Goal: Task Accomplishment & Management: Manage account settings

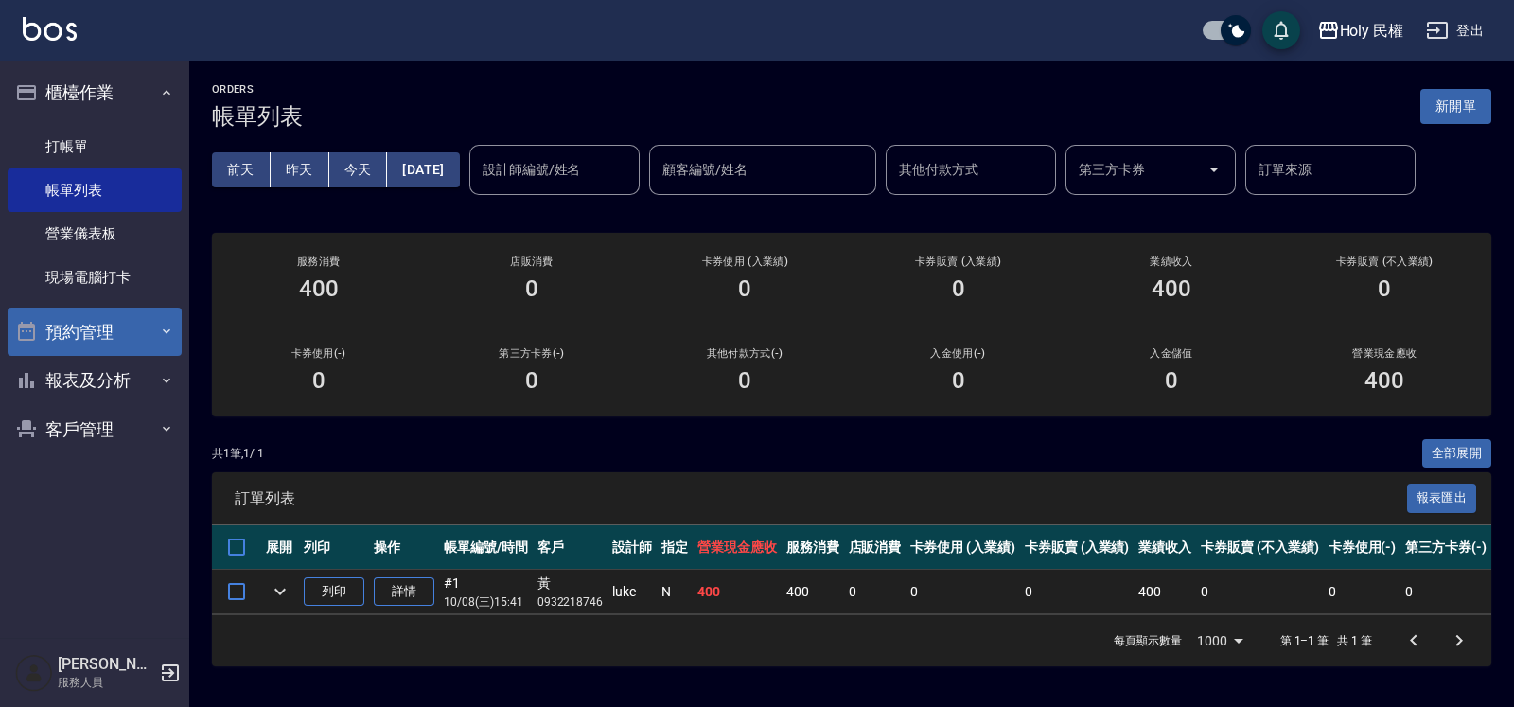
click at [113, 319] on button "預約管理" at bounding box center [95, 332] width 174 height 49
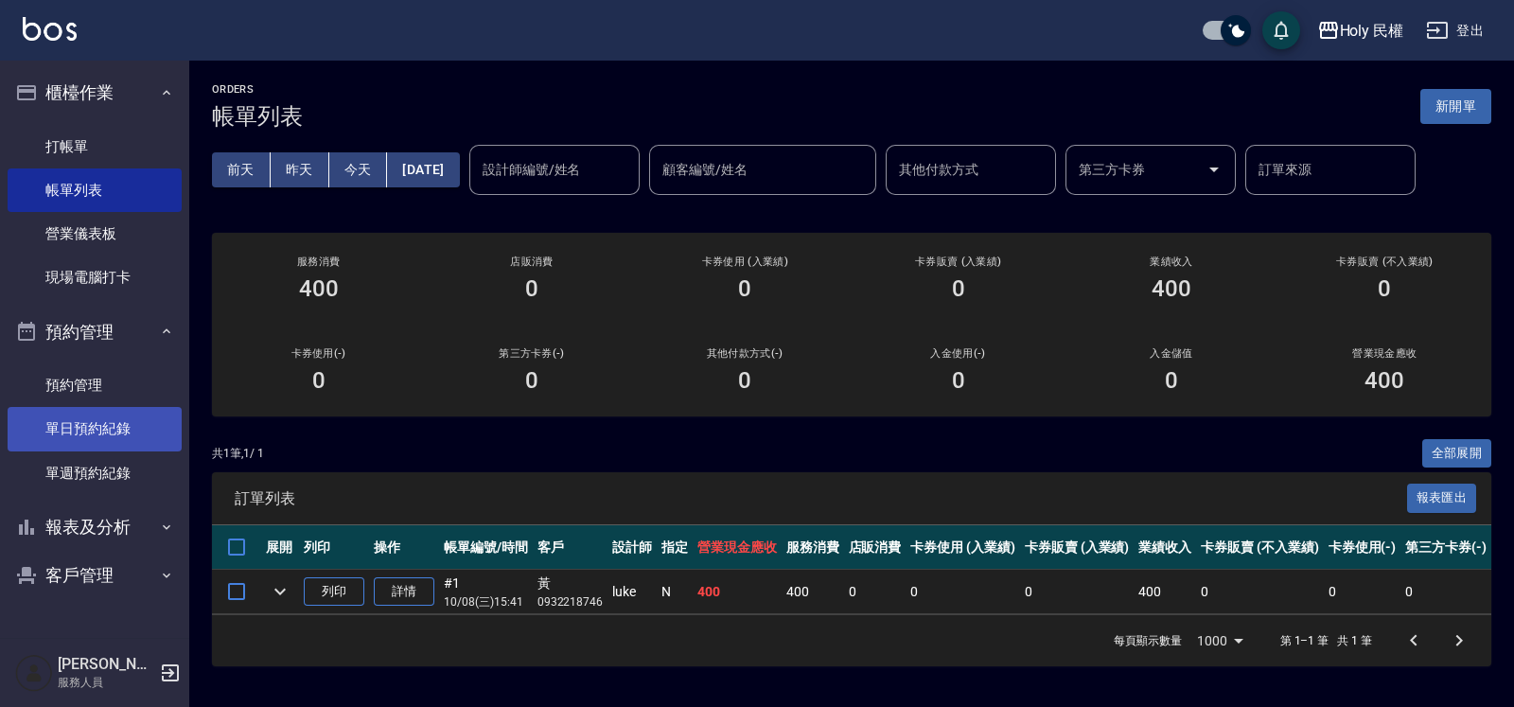
click at [115, 419] on link "單日預約紀錄" at bounding box center [95, 429] width 174 height 44
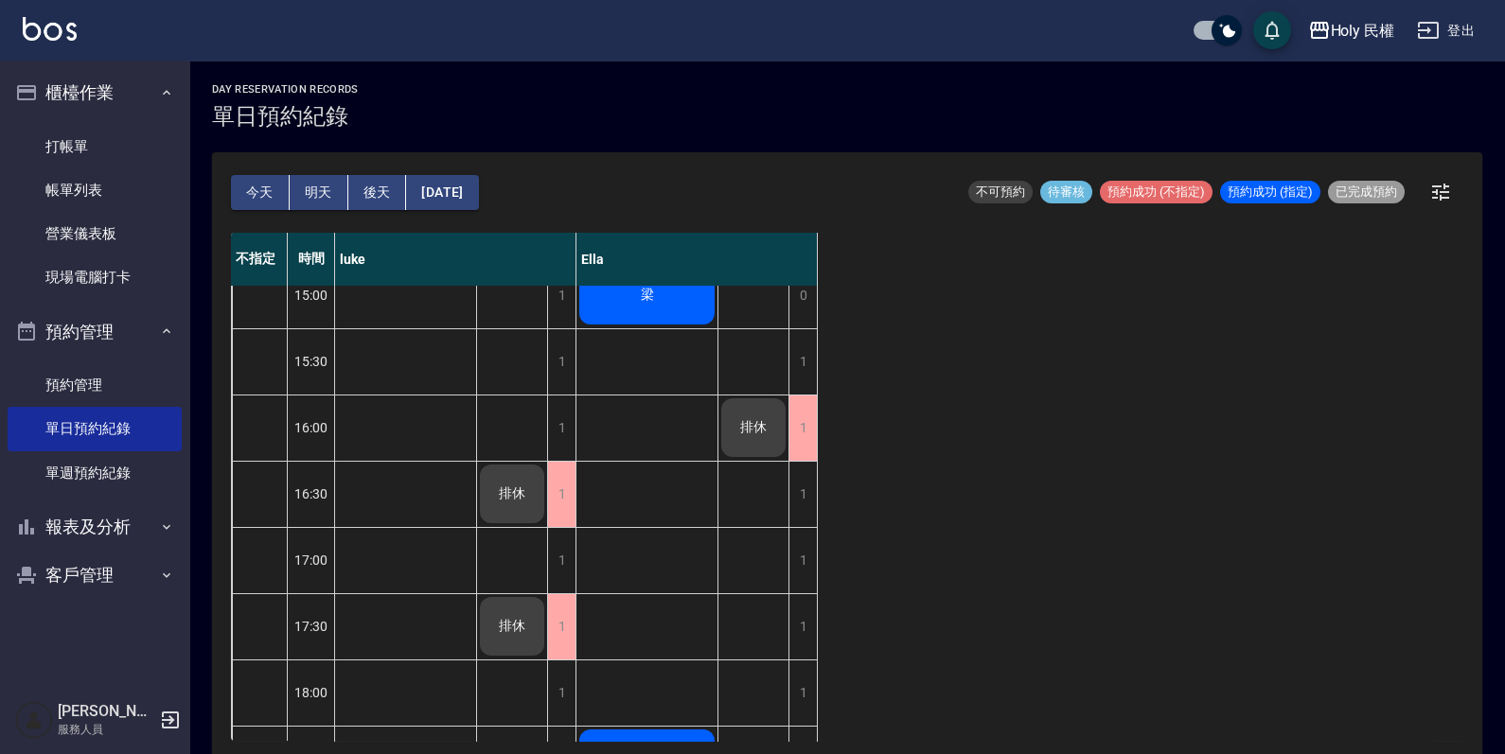
scroll to position [472, 0]
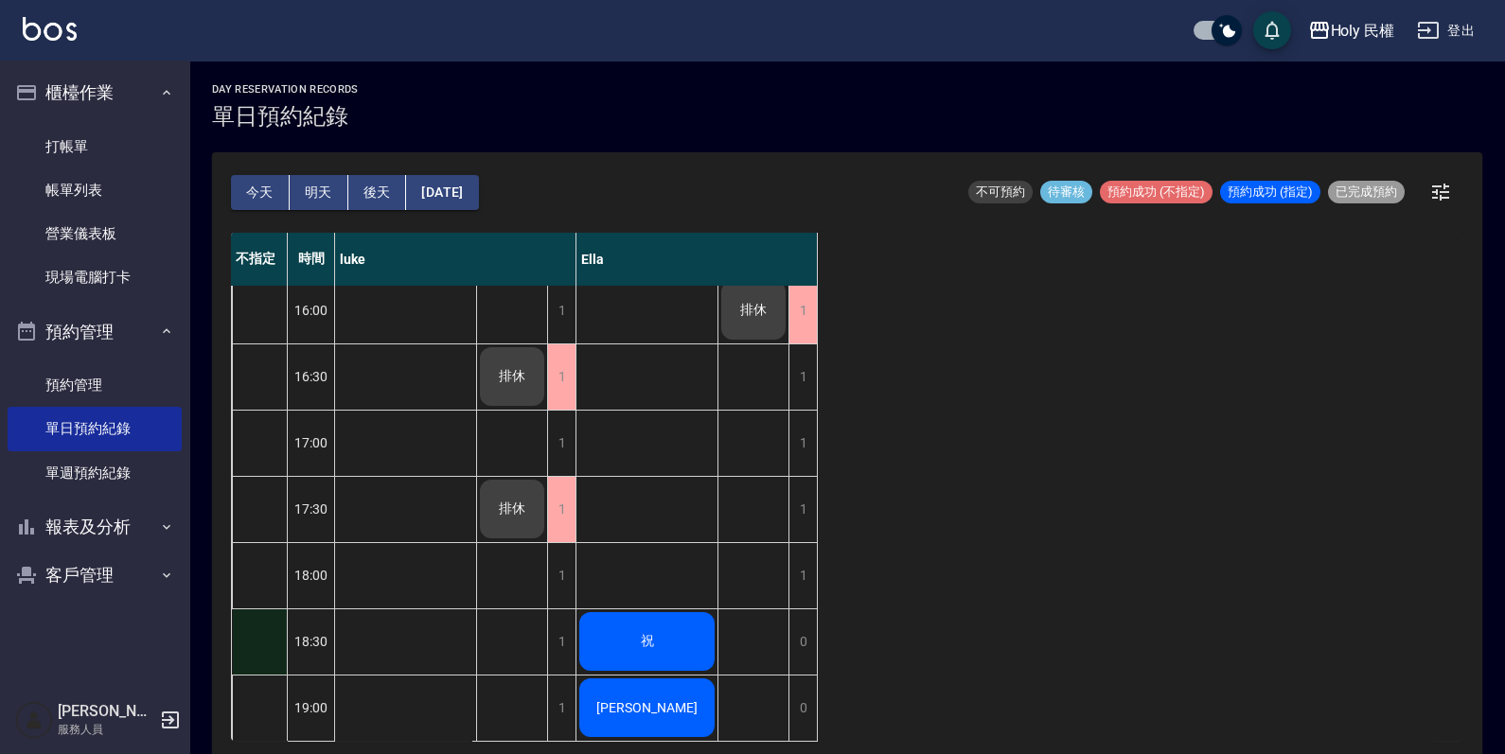
click at [244, 642] on div at bounding box center [259, 642] width 55 height 65
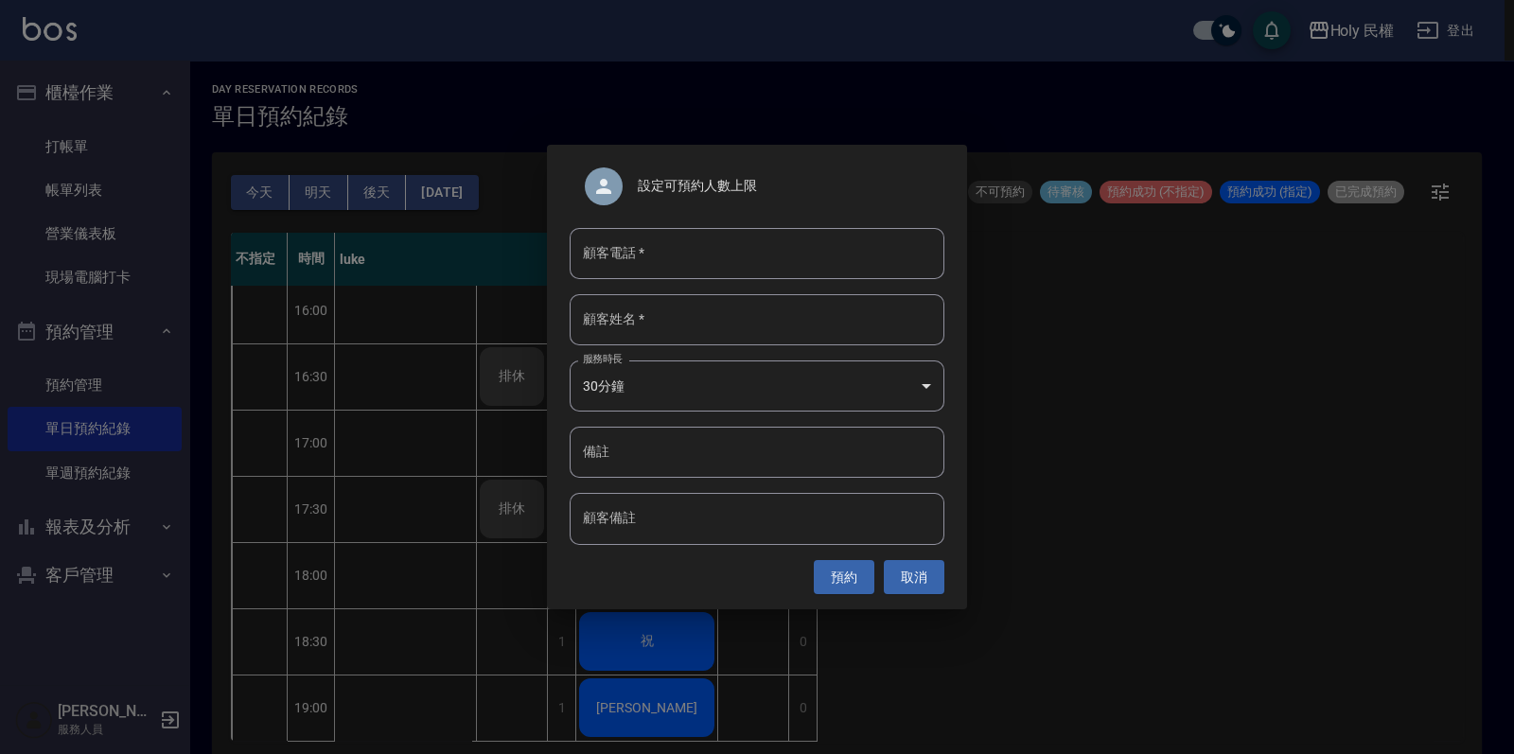
click at [795, 260] on input "顧客電話   *" at bounding box center [757, 253] width 375 height 51
type input "0928235528"
click at [728, 317] on input "顧客姓名   *" at bounding box center [757, 319] width 375 height 51
type input "李"
click at [857, 575] on button "預約" at bounding box center [844, 577] width 61 height 35
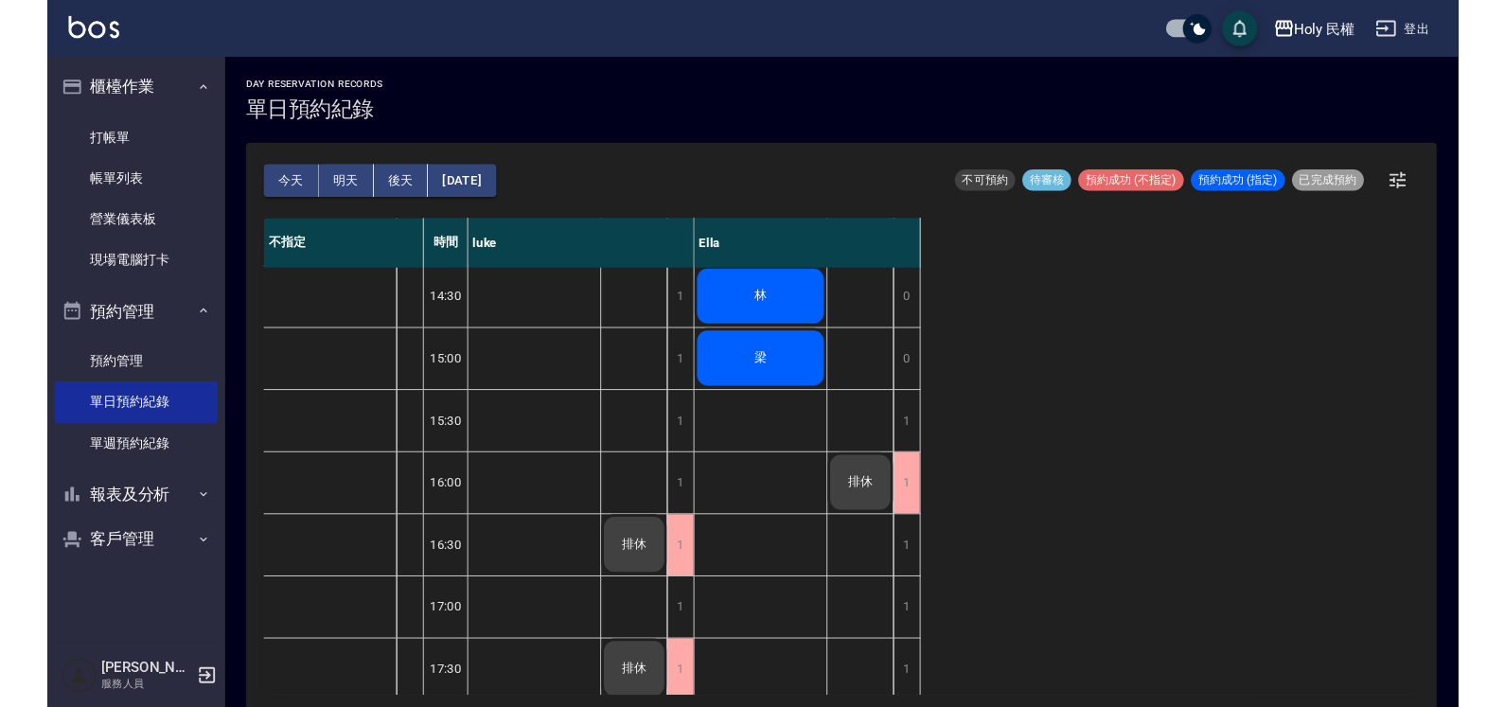
scroll to position [0, 0]
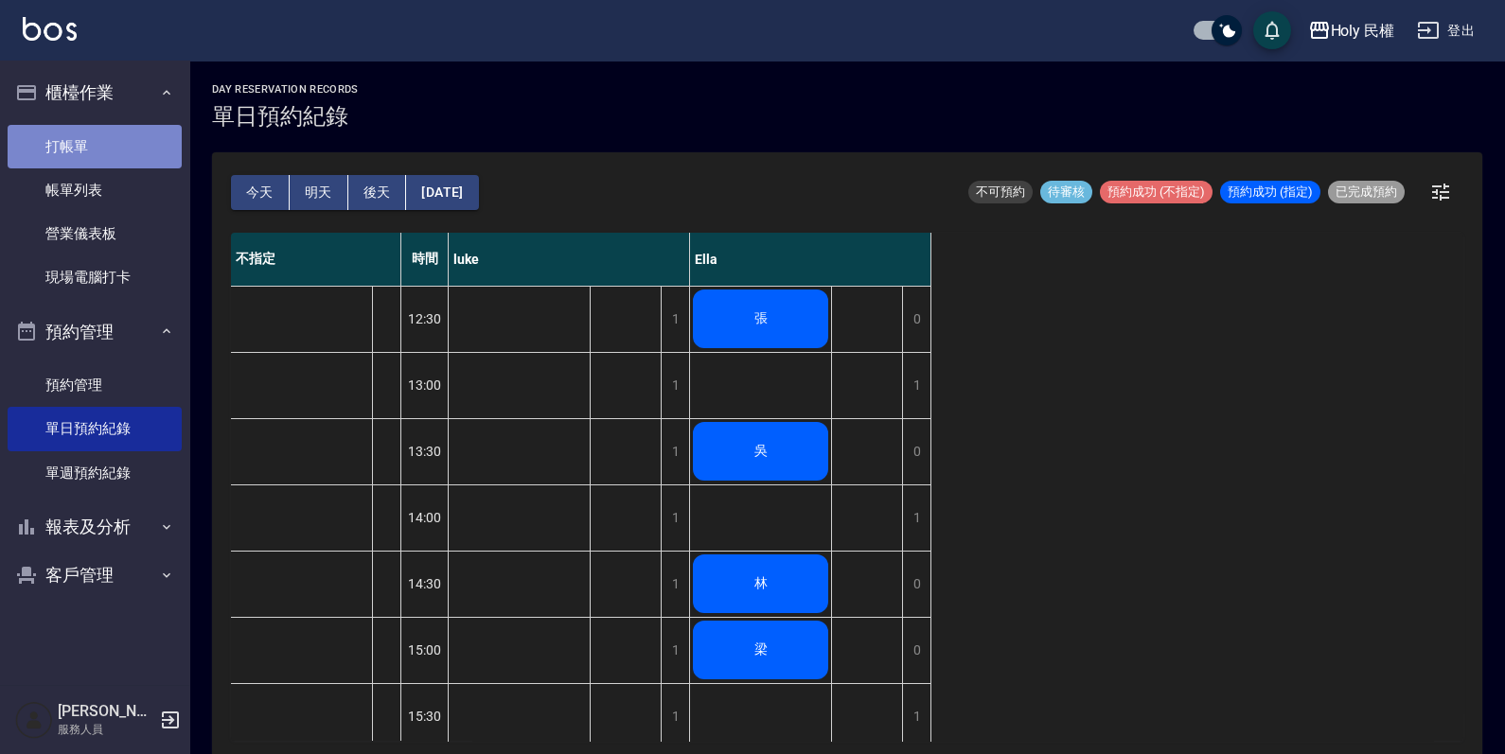
click at [76, 147] on link "打帳單" at bounding box center [95, 147] width 174 height 44
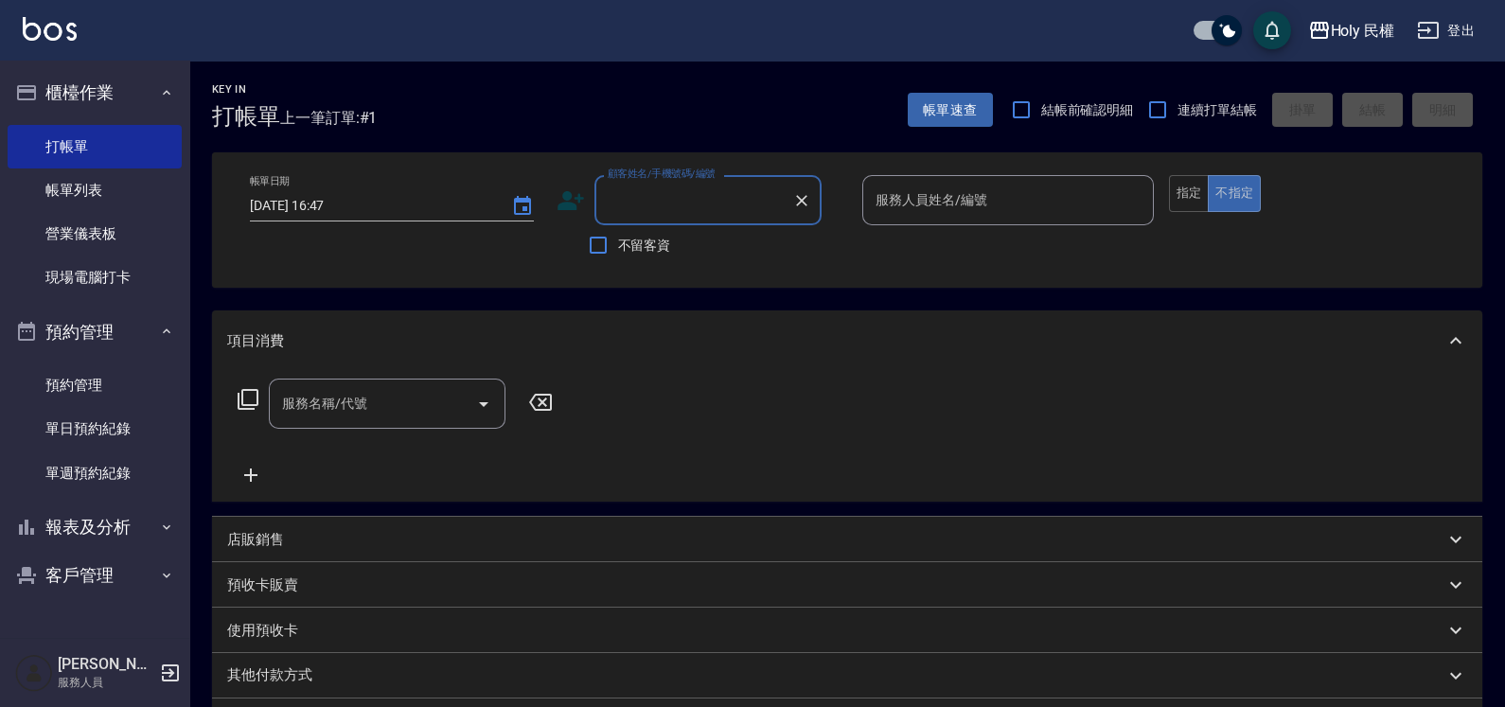
type input "ㄢ"
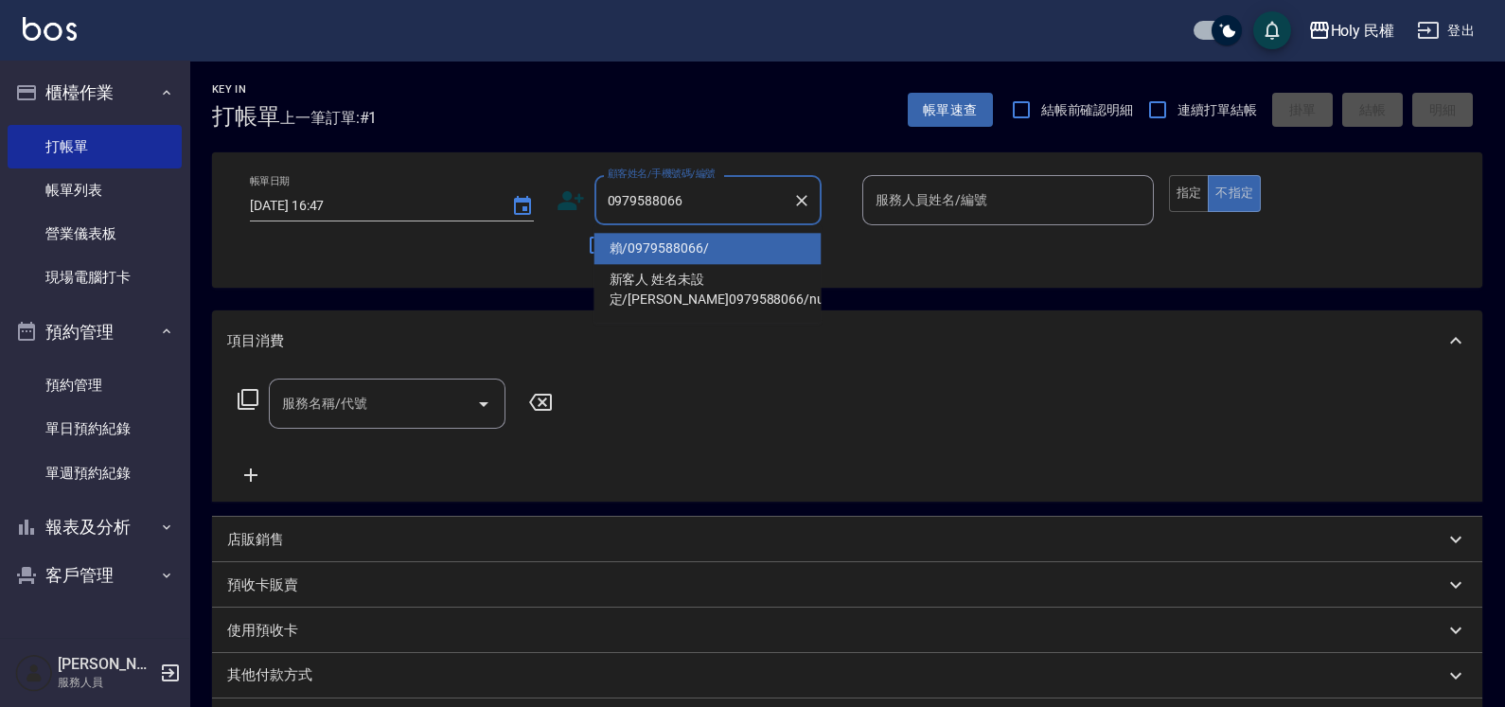
click at [679, 245] on li "賴/0979588066/" at bounding box center [707, 248] width 227 height 31
type input "賴/0979588066/"
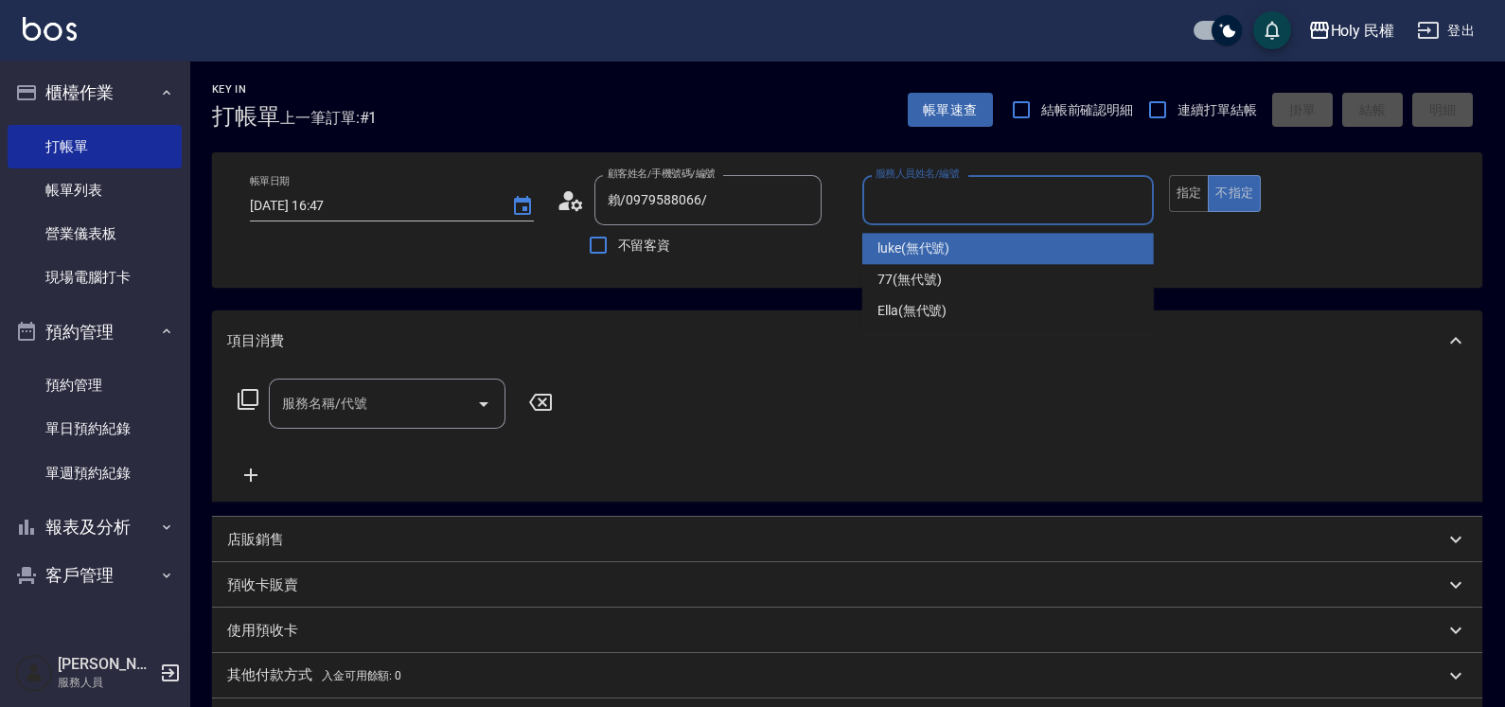
click at [930, 208] on input "服務人員姓名/編號" at bounding box center [1008, 200] width 274 height 33
click at [926, 252] on span "luke (無代號)" at bounding box center [913, 249] width 73 height 20
type input "luke(無代號)"
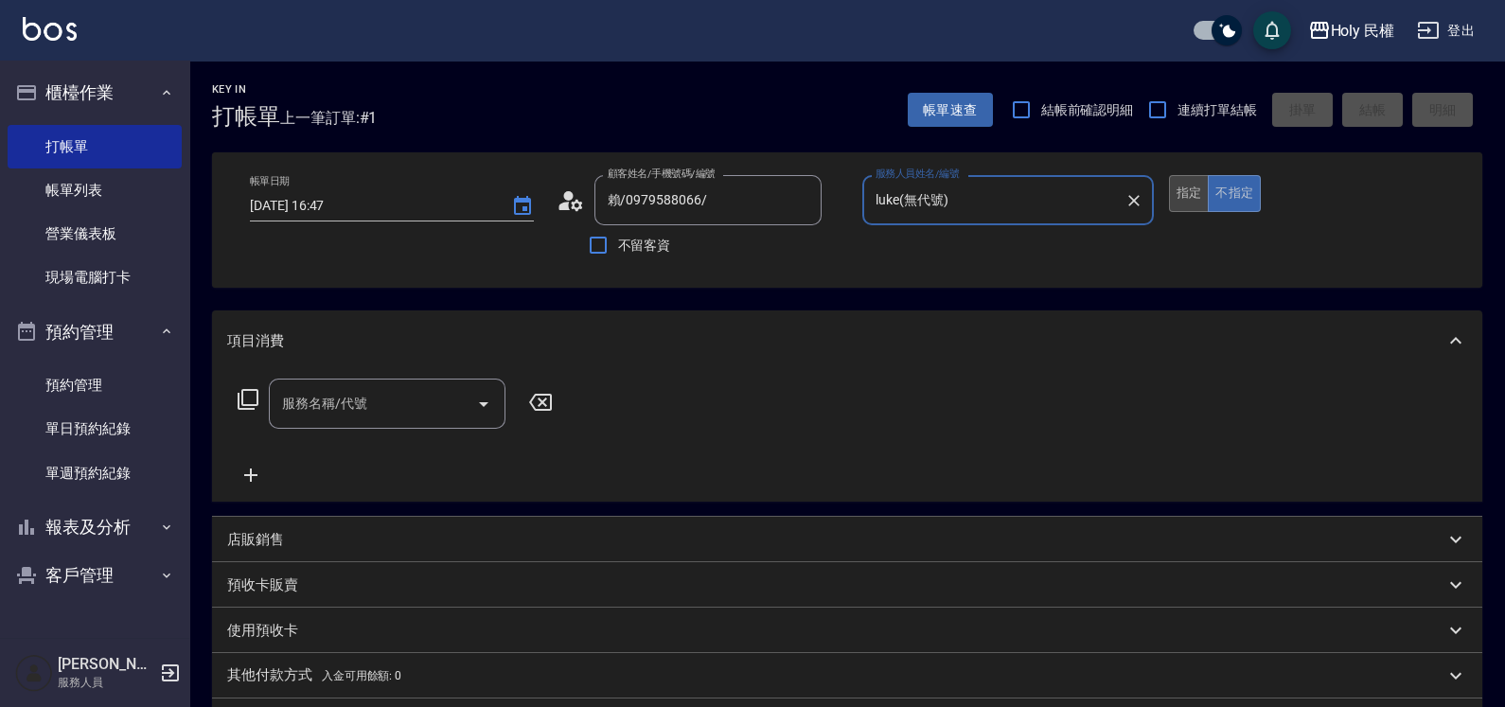
click at [1194, 192] on button "指定" at bounding box center [1189, 193] width 41 height 37
click at [436, 397] on input "服務名稱/代號" at bounding box center [372, 403] width 191 height 33
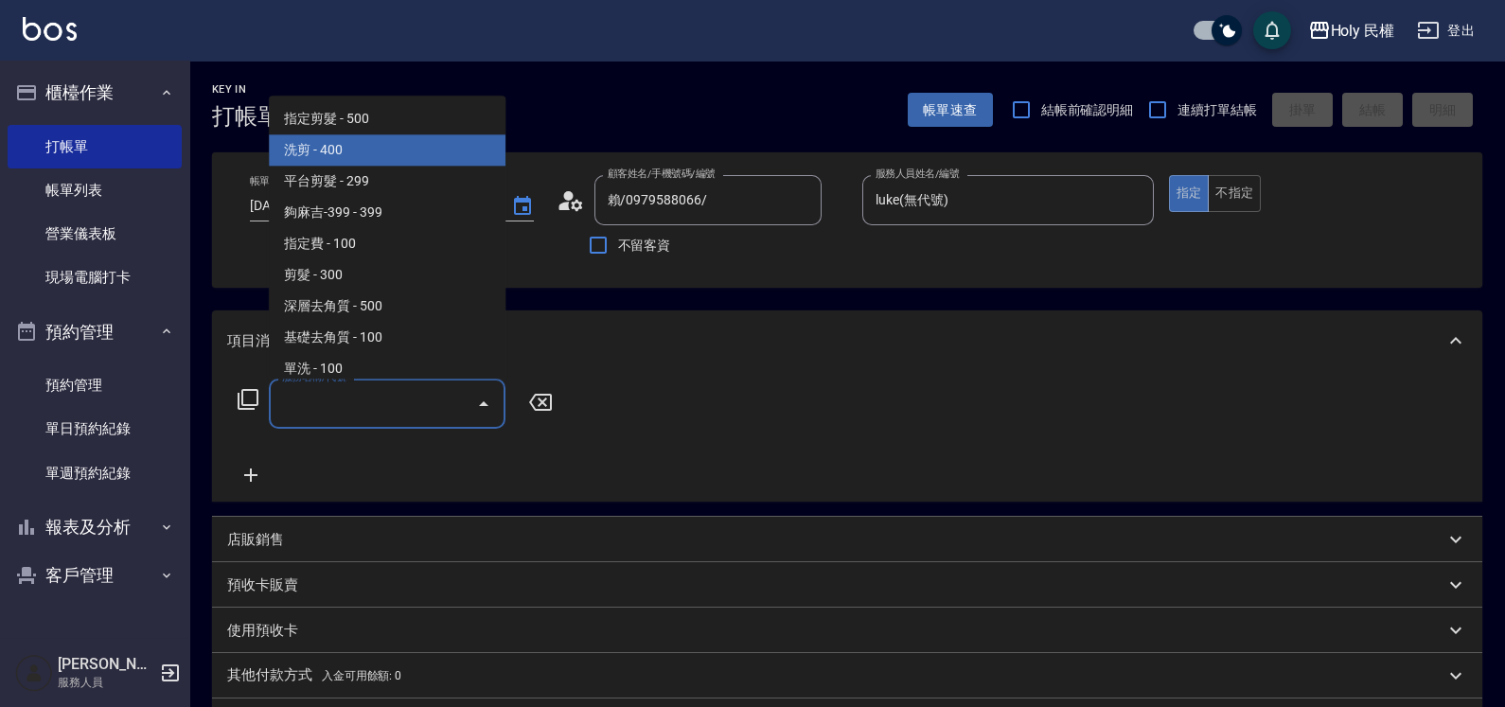
click at [327, 152] on span "洗剪 - 400" at bounding box center [387, 150] width 237 height 31
type input "洗剪(3)"
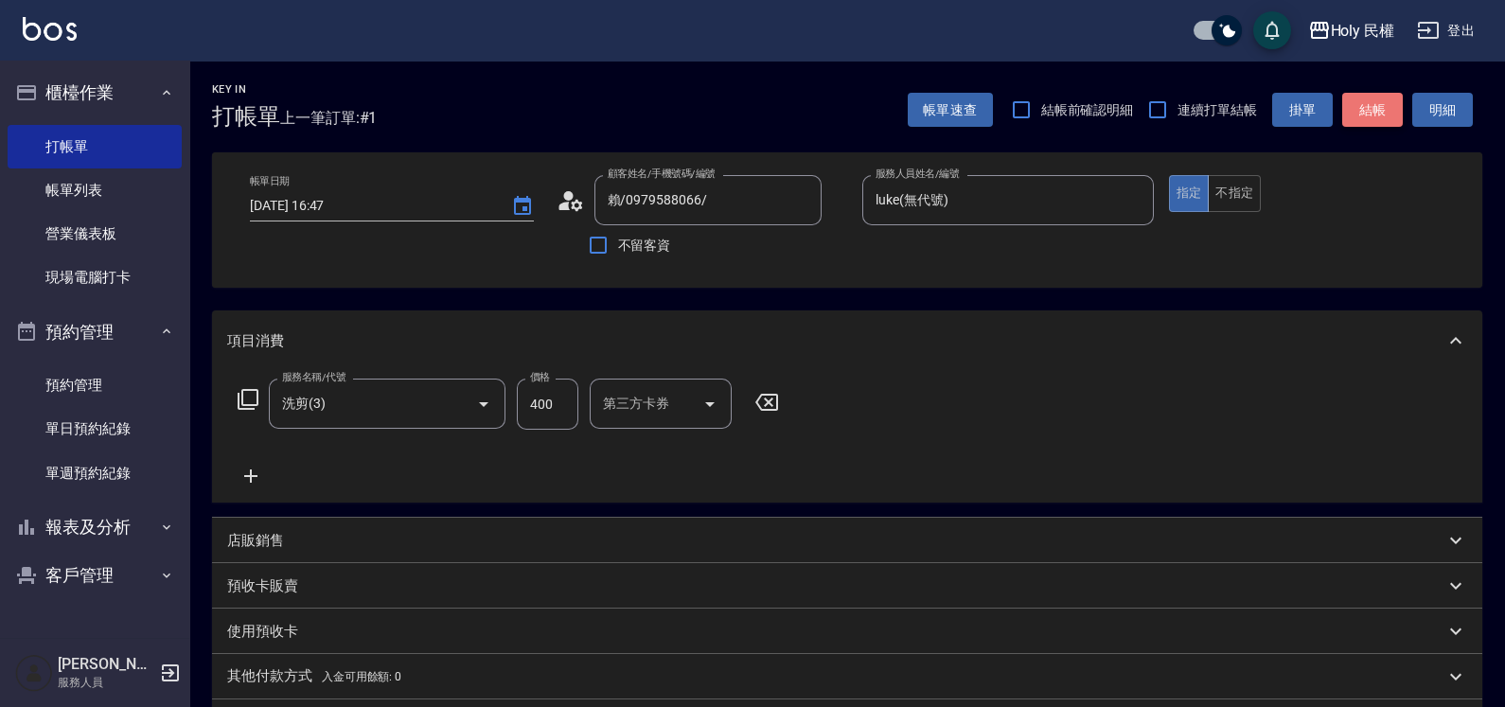
click at [1366, 107] on button "結帳" at bounding box center [1372, 110] width 61 height 35
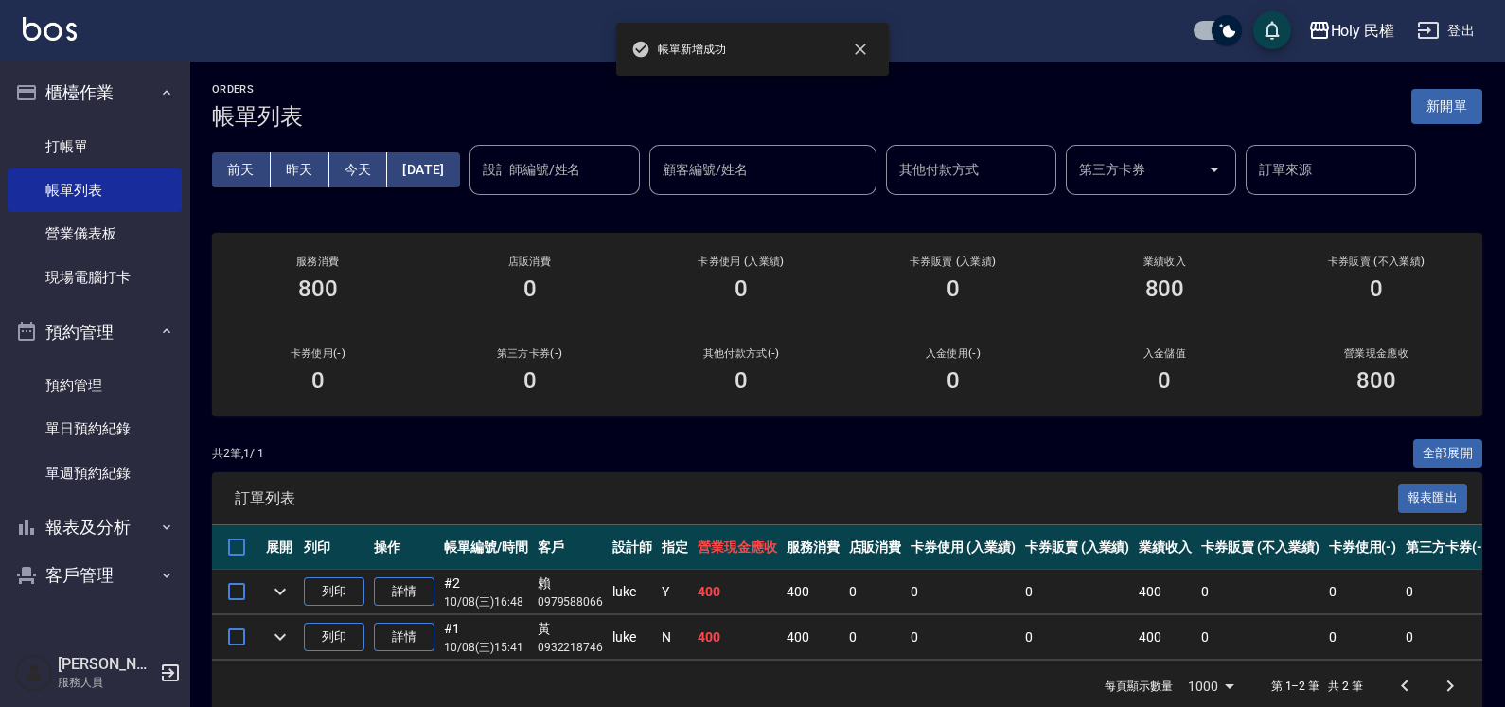
scroll to position [44, 0]
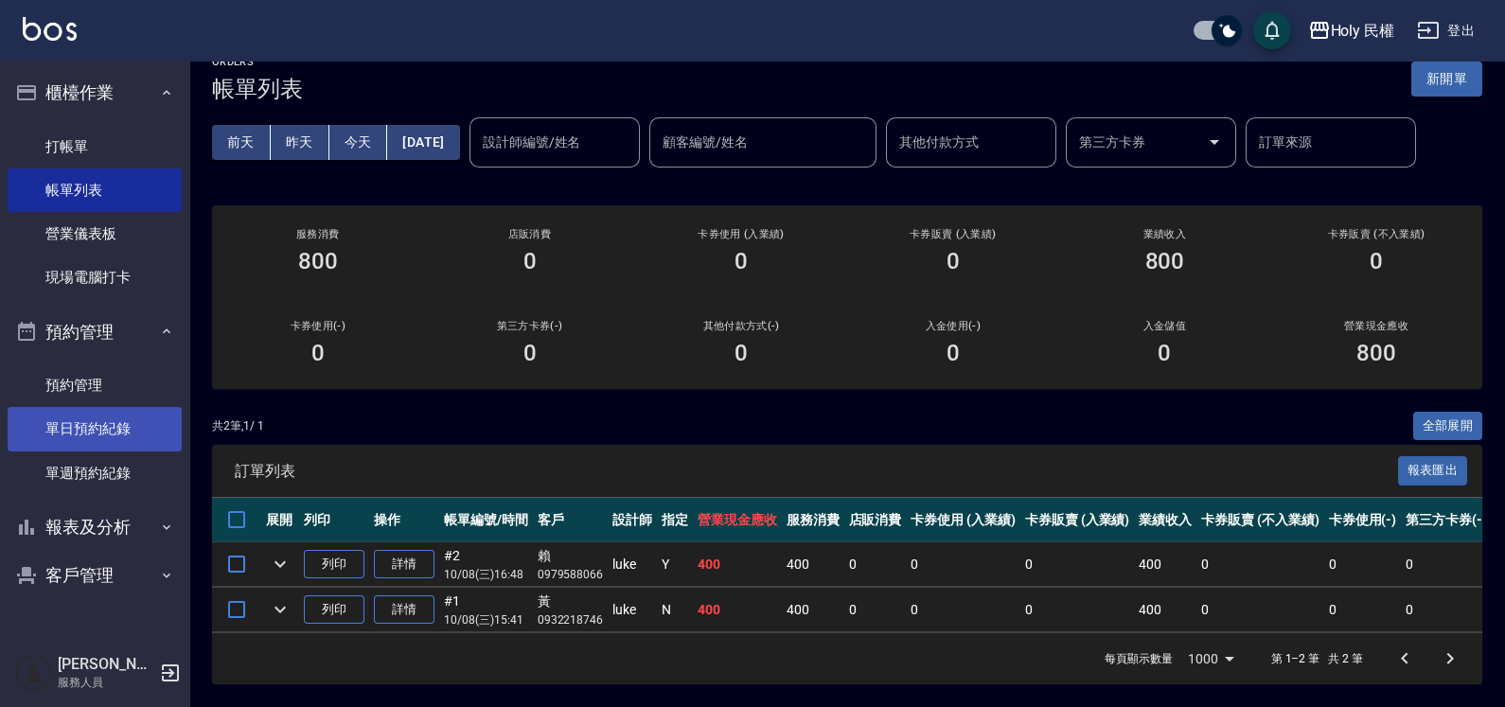
click at [116, 416] on link "單日預約紀錄" at bounding box center [95, 429] width 174 height 44
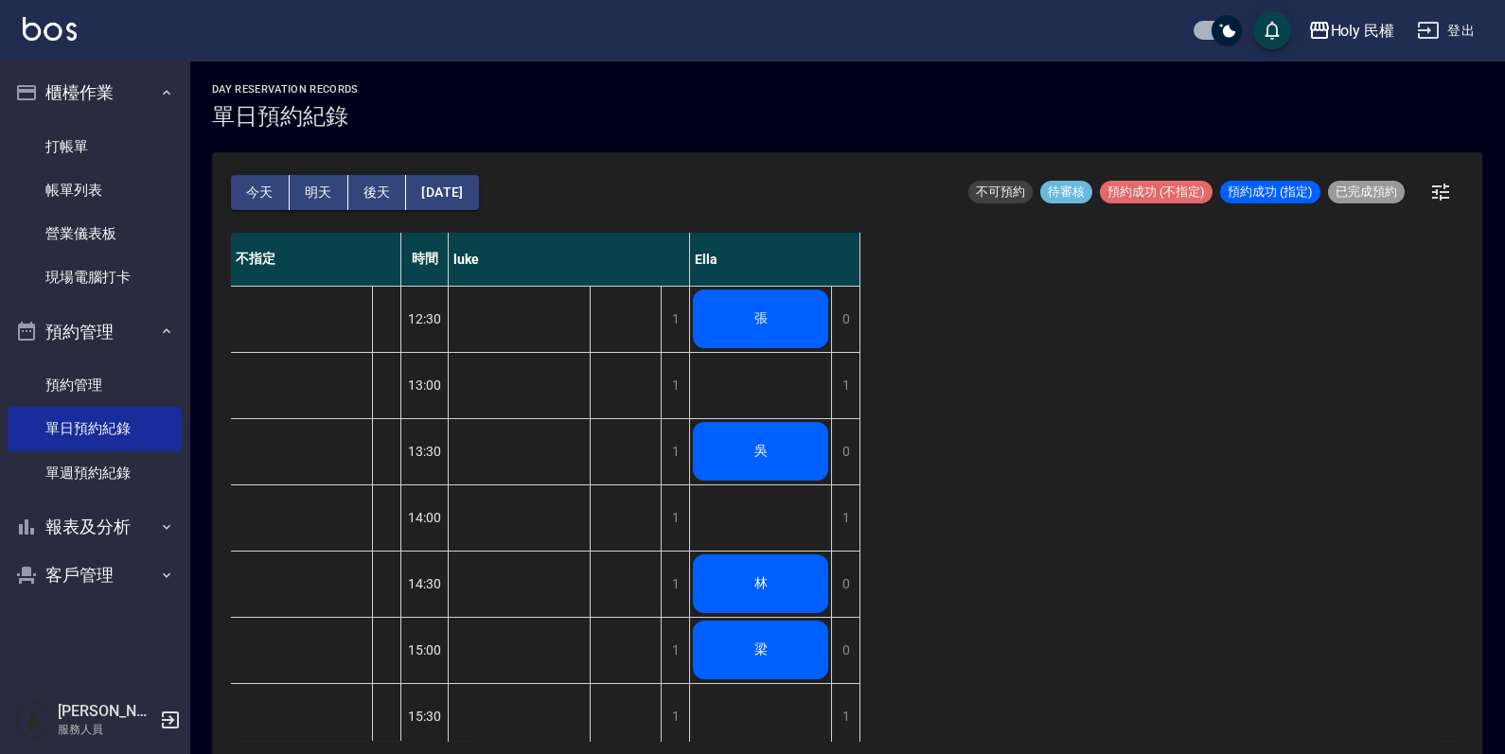
click at [784, 337] on div "張" at bounding box center [760, 319] width 141 height 64
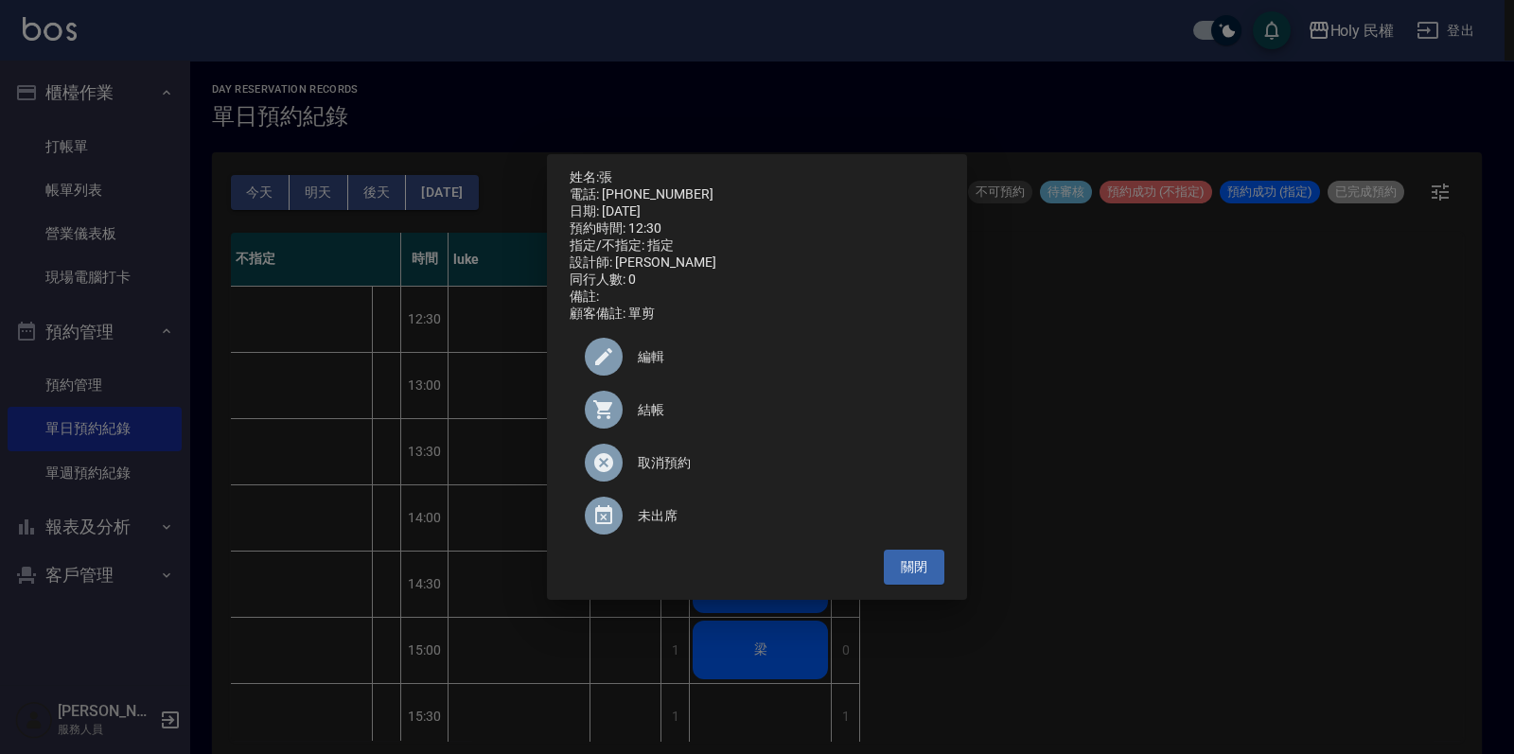
click at [716, 413] on span "結帳" at bounding box center [784, 410] width 292 height 20
click at [909, 585] on button "關閉" at bounding box center [914, 567] width 61 height 35
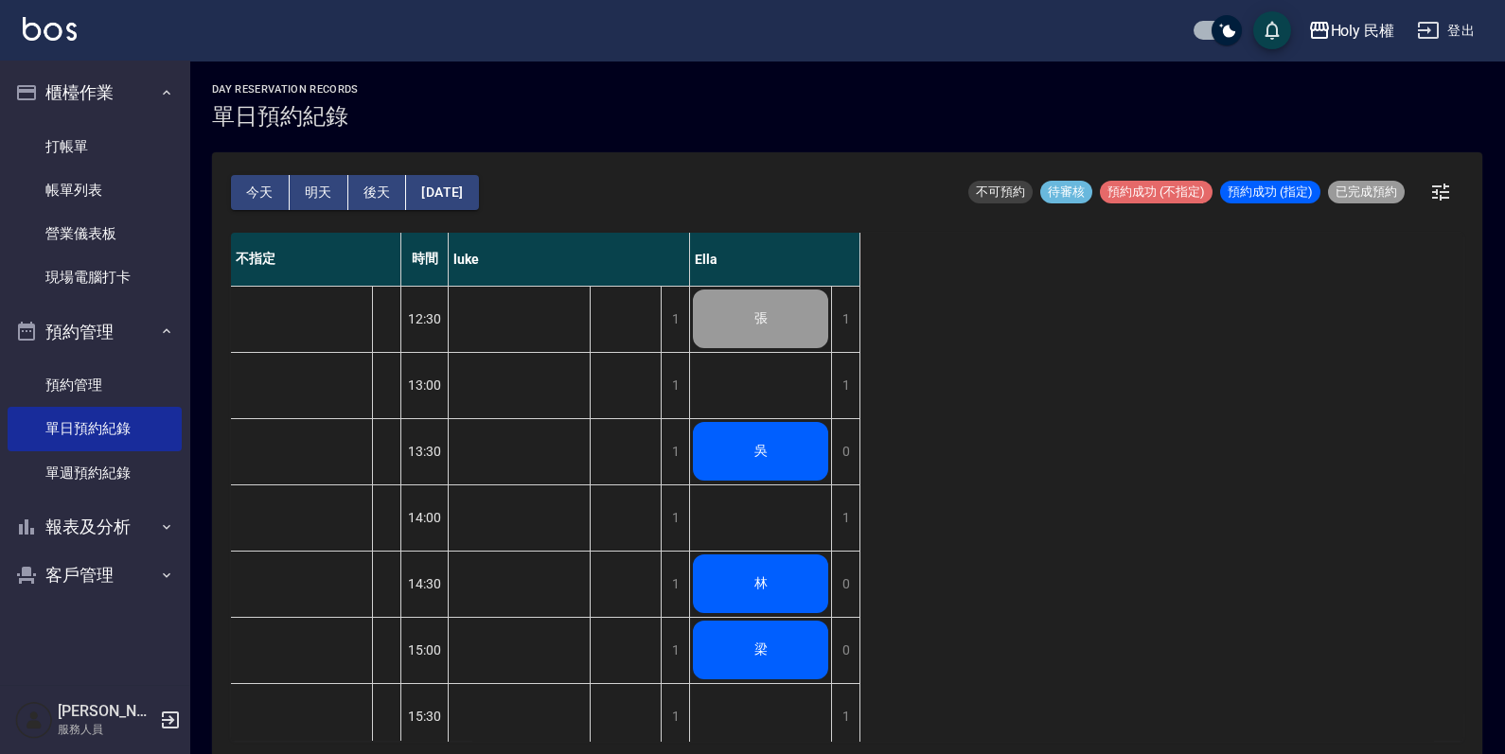
click at [756, 445] on span "吳" at bounding box center [761, 451] width 21 height 17
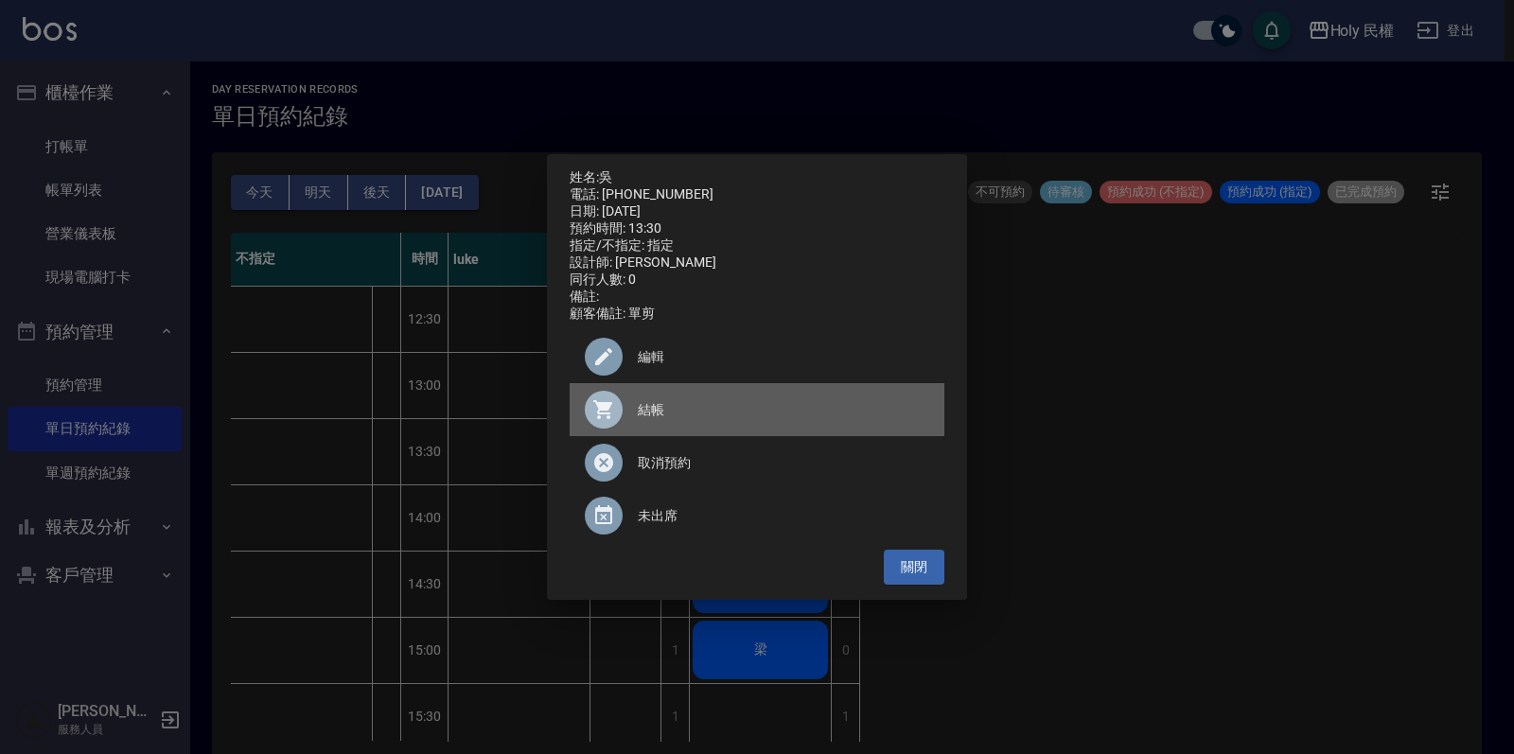
click at [649, 415] on span "結帳" at bounding box center [784, 410] width 292 height 20
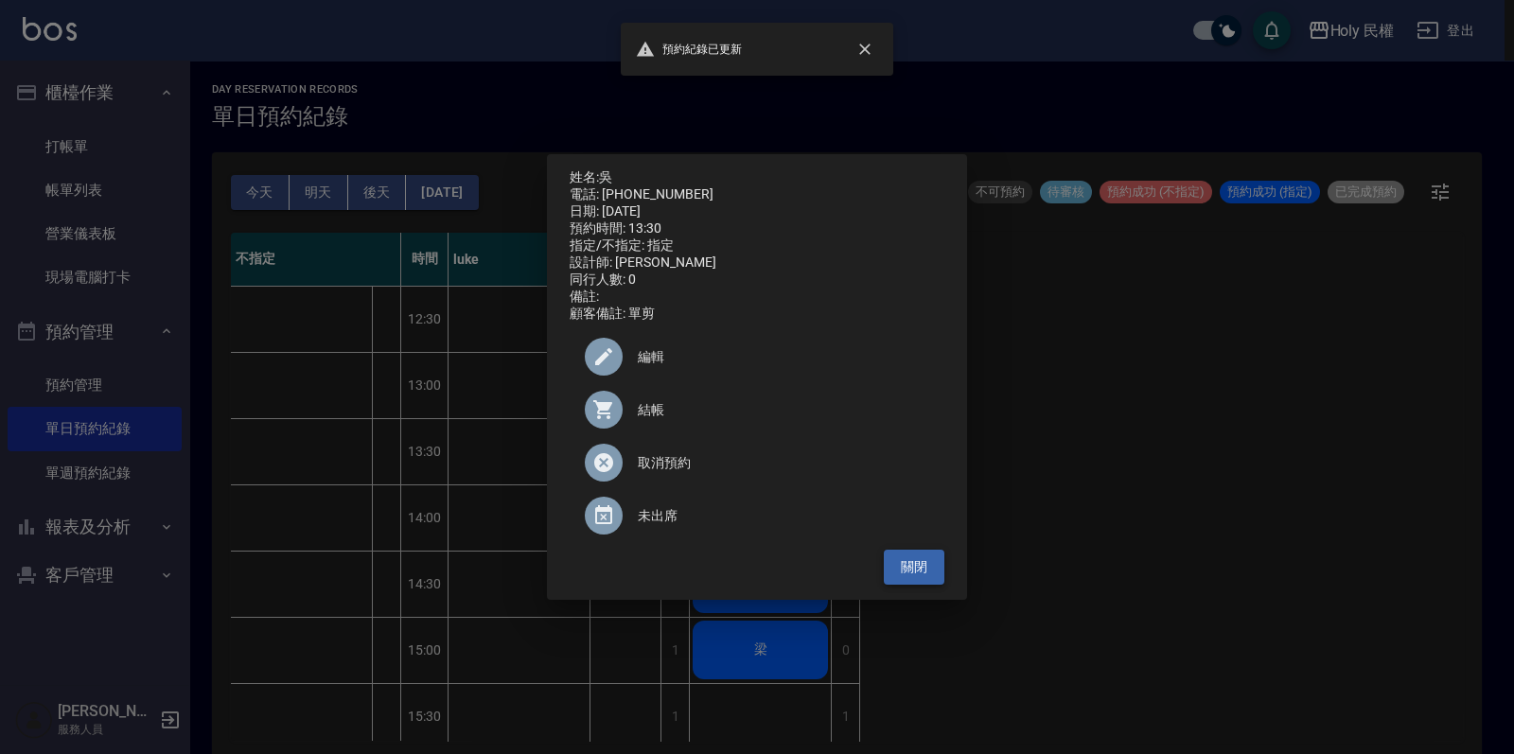
click at [933, 571] on button "關閉" at bounding box center [914, 567] width 61 height 35
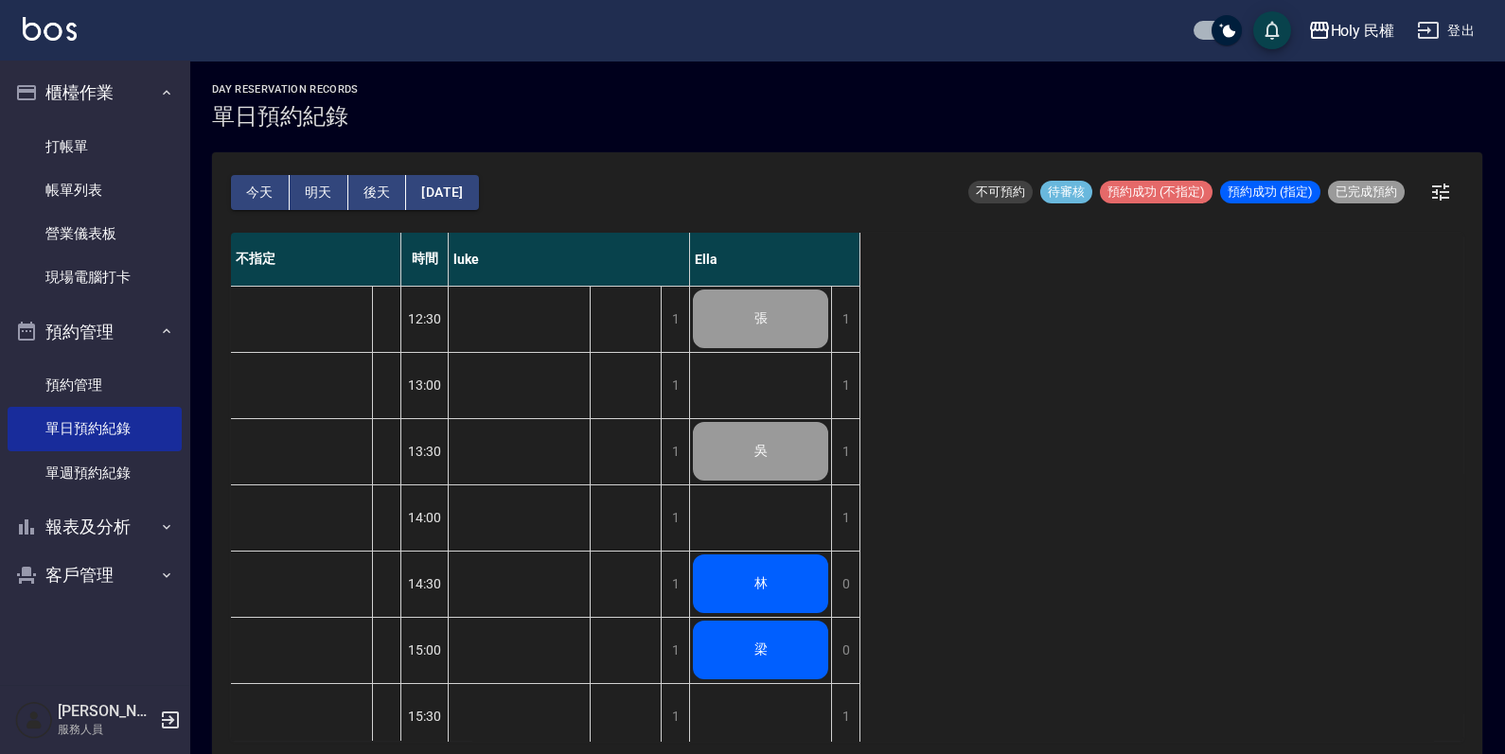
click at [790, 584] on div "林" at bounding box center [760, 584] width 141 height 64
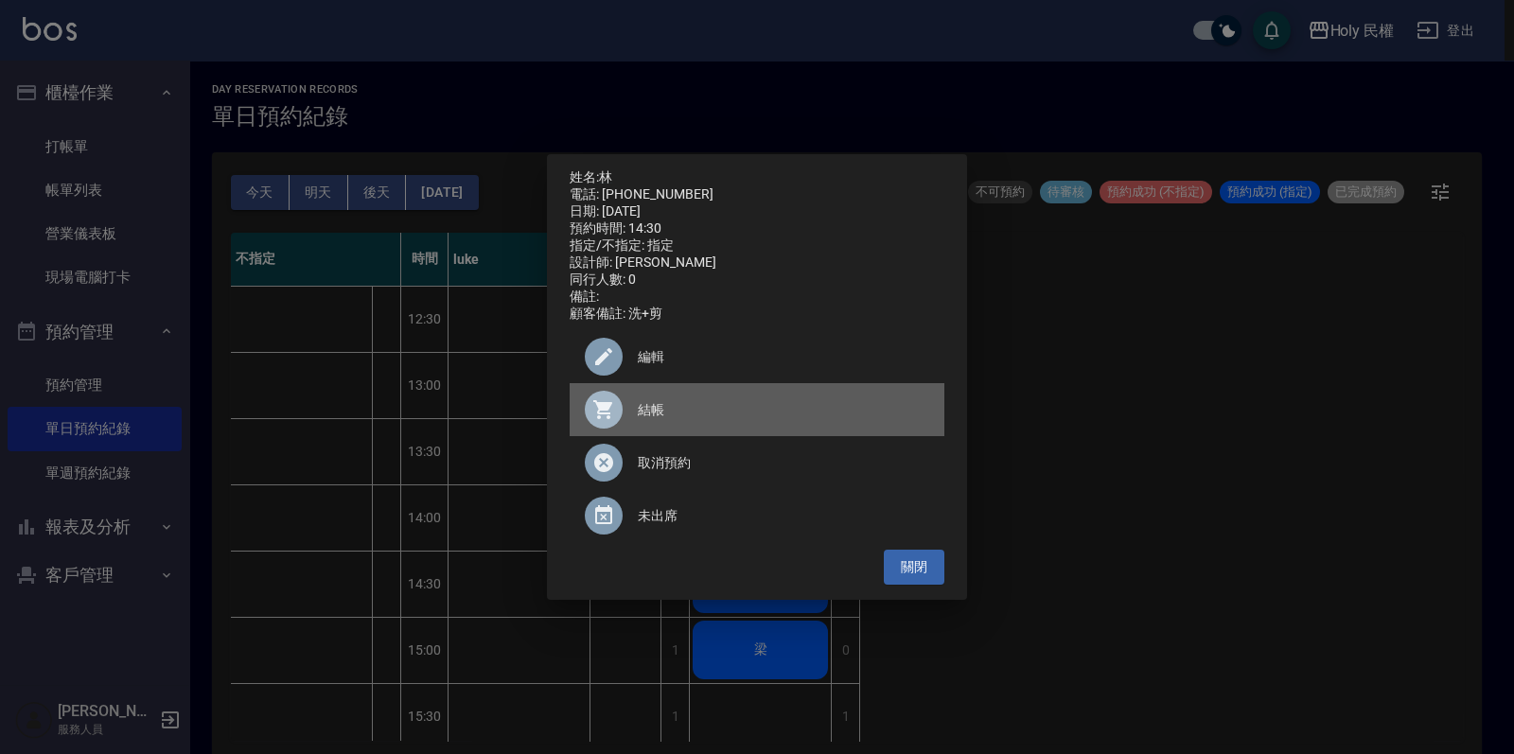
click at [644, 420] on span "結帳" at bounding box center [784, 410] width 292 height 20
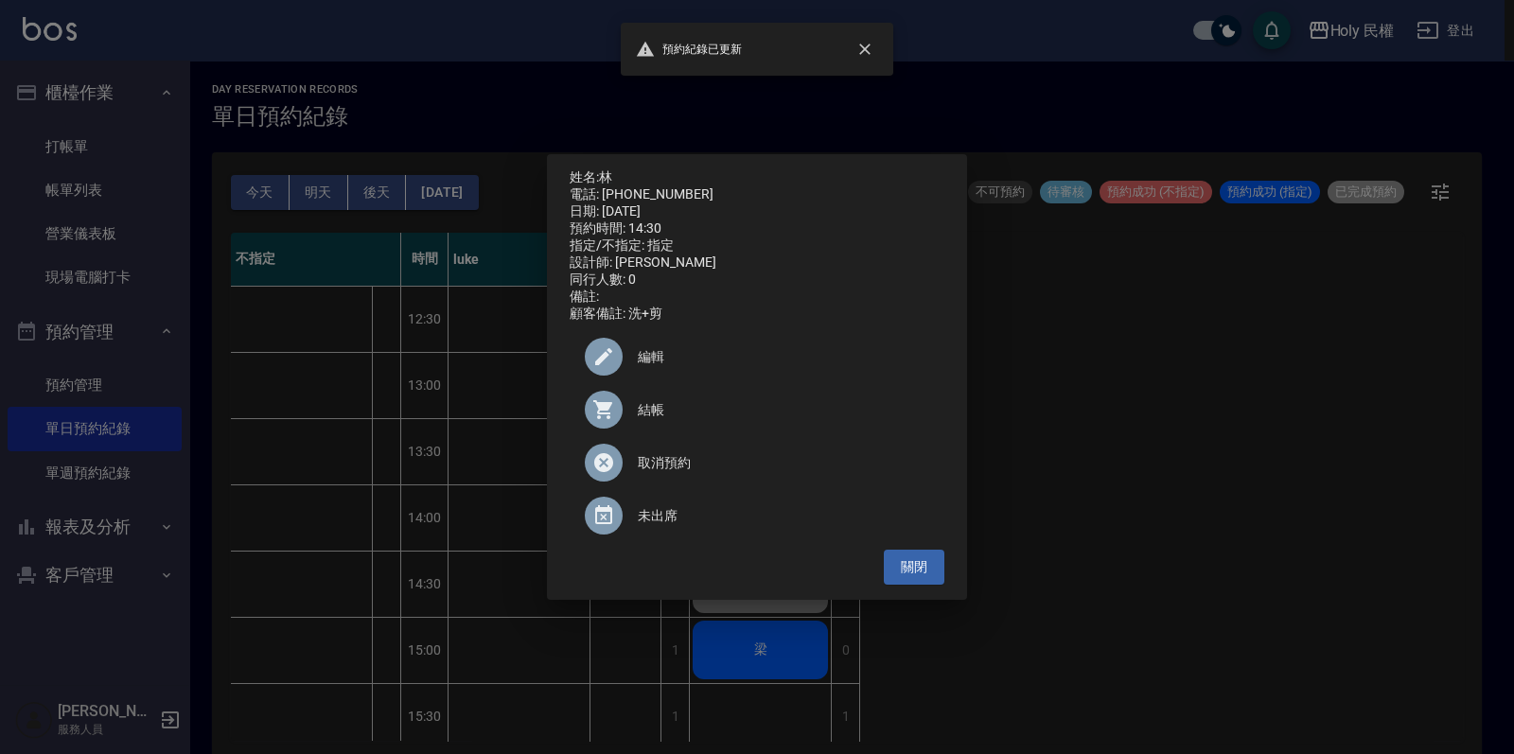
click at [888, 595] on div "姓名: 林 電話: 0975067889 日期: 2025/10/08 預約時間: 14:30 指定/不指定: 指定 設計師: Ella 同行人數: 0 備註…" at bounding box center [757, 377] width 420 height 446
click at [900, 576] on button "關閉" at bounding box center [914, 567] width 61 height 35
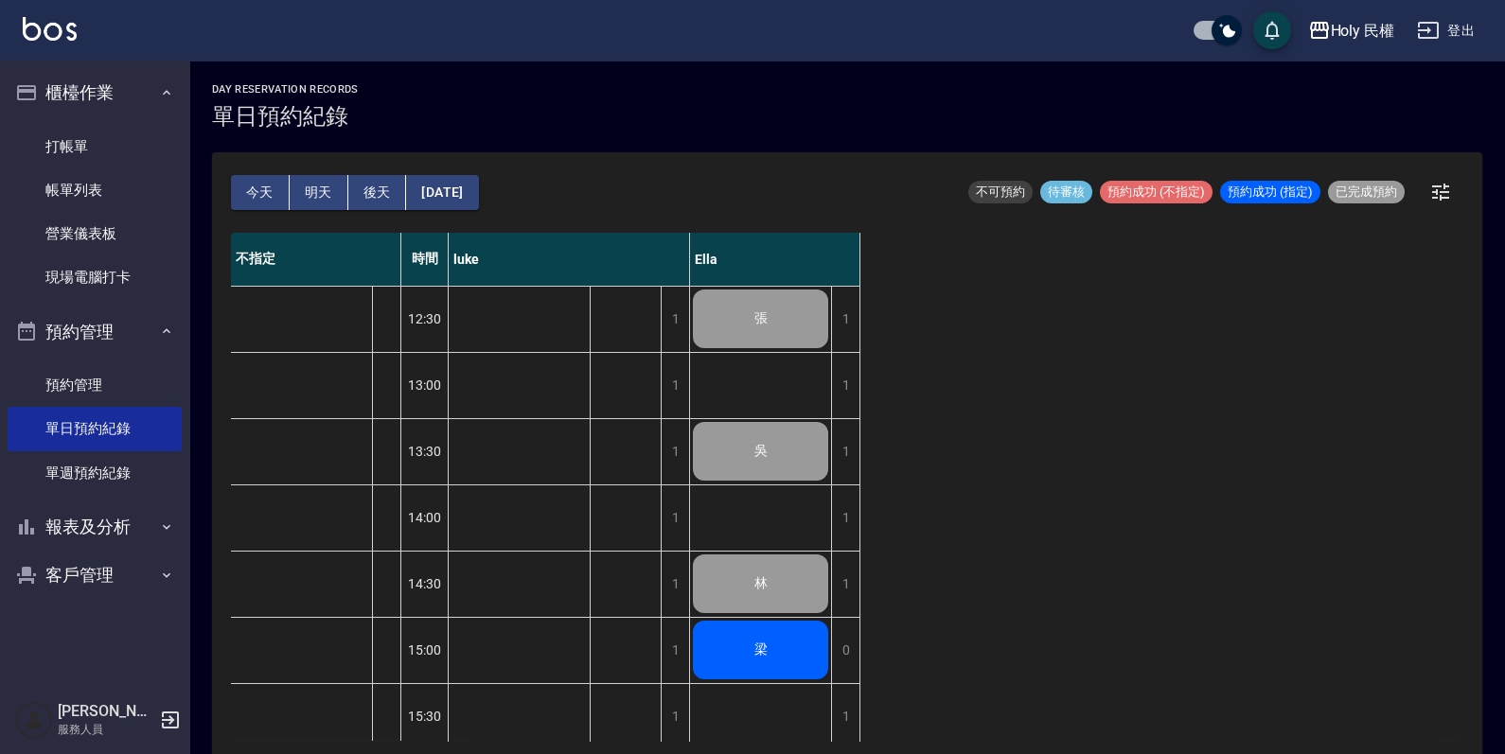
click at [716, 658] on div "梁" at bounding box center [760, 650] width 141 height 64
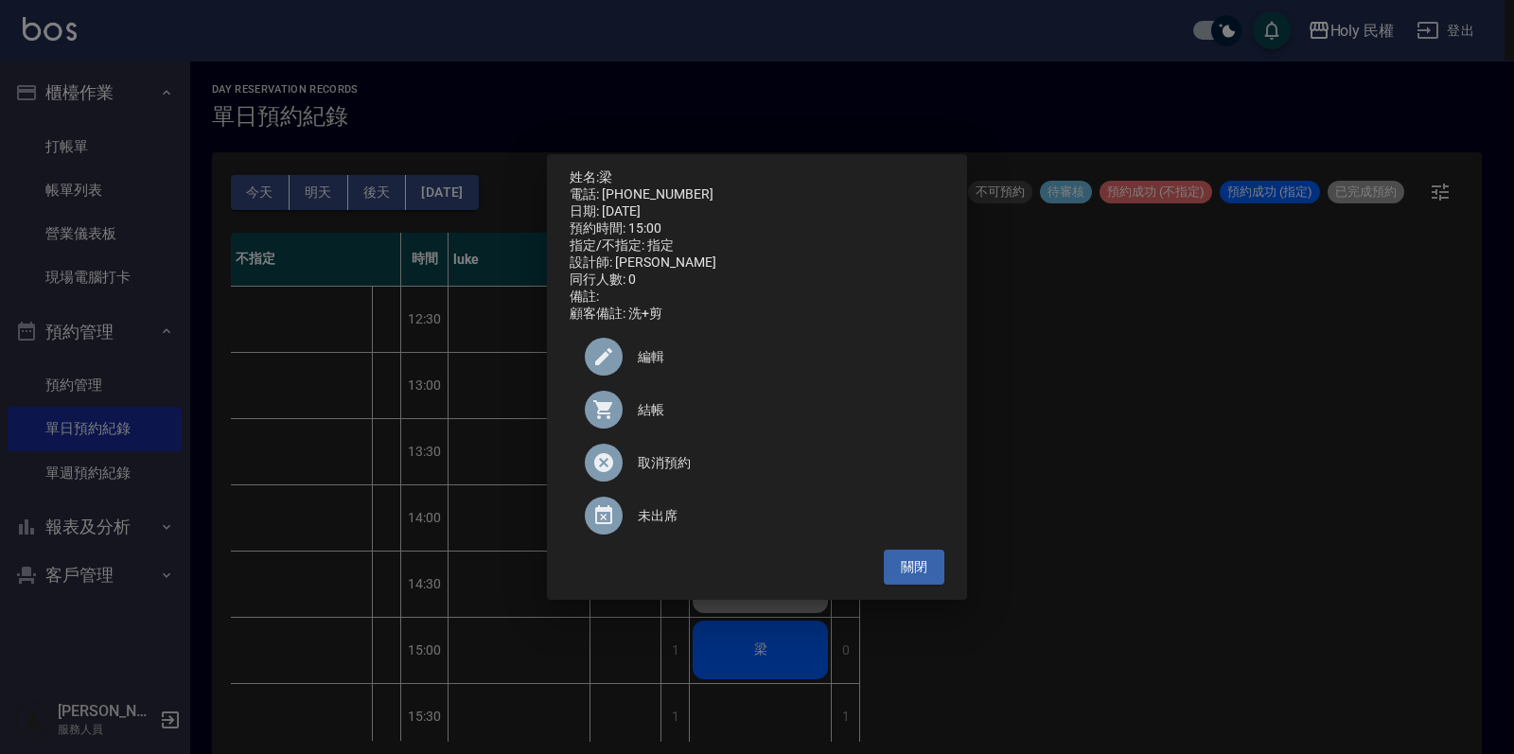
click at [680, 435] on div "結帳" at bounding box center [757, 409] width 375 height 53
click at [944, 578] on button "關閉" at bounding box center [914, 567] width 61 height 35
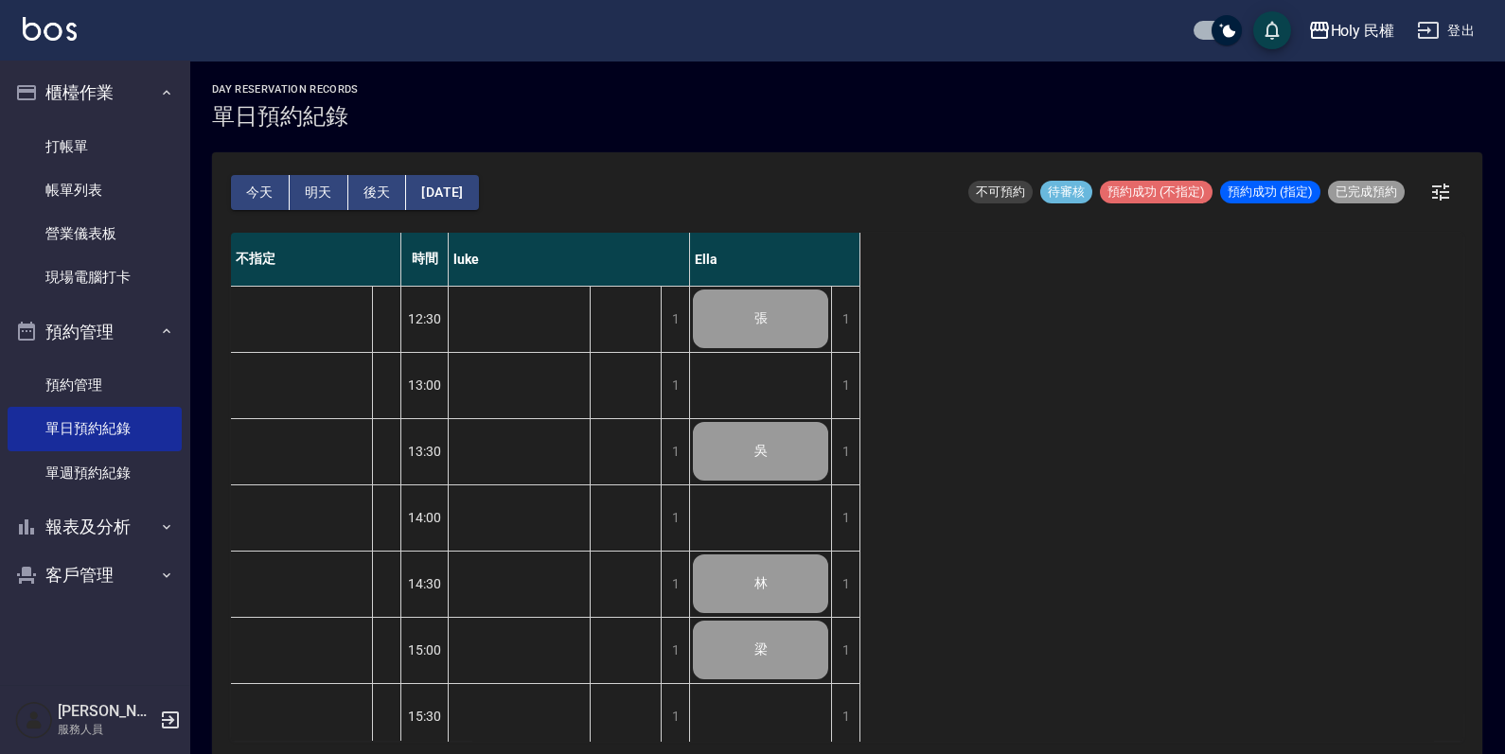
click at [312, 174] on div "今天 明天 後天 2025/10/08" at bounding box center [355, 192] width 248 height 80
click at [312, 175] on button "明天" at bounding box center [319, 192] width 59 height 35
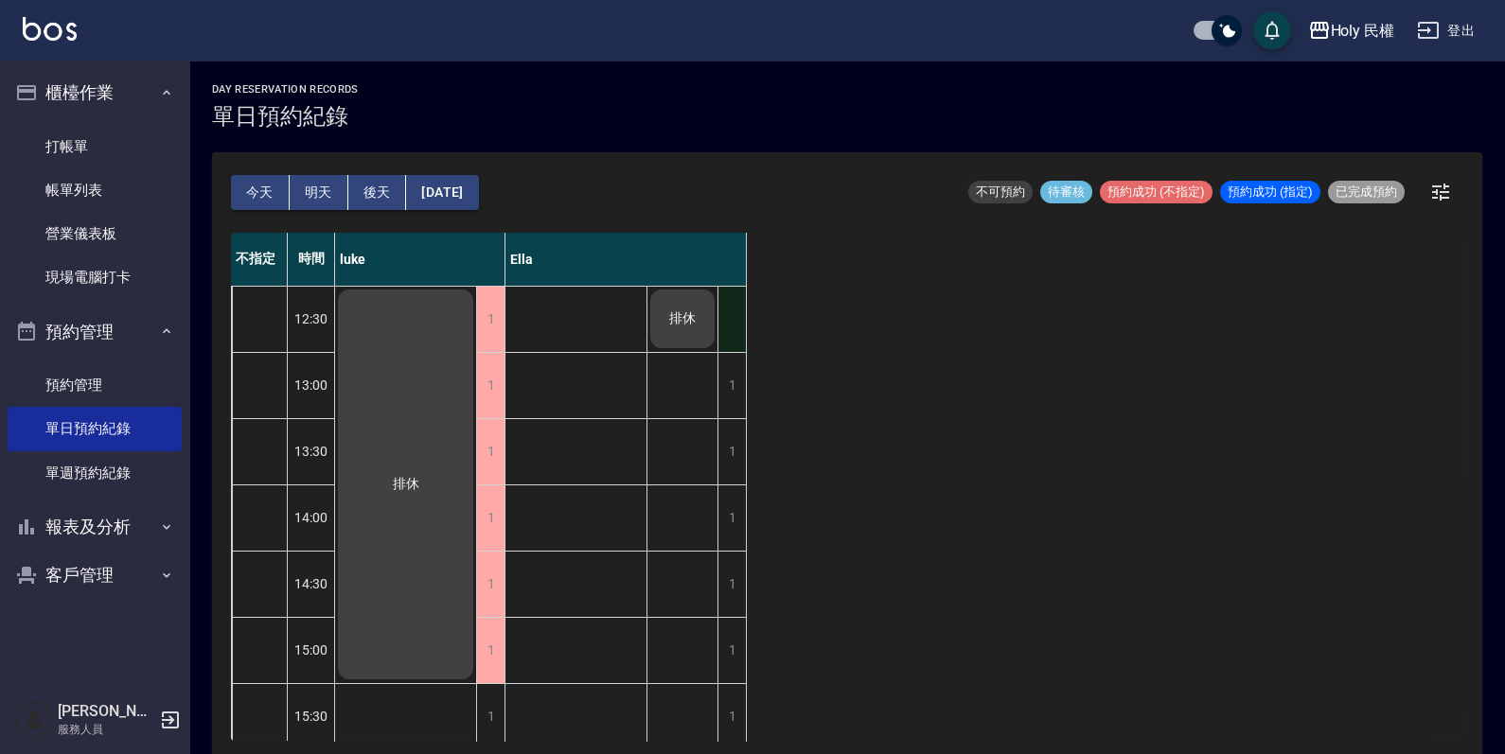
click at [726, 337] on div "1" at bounding box center [731, 319] width 28 height 65
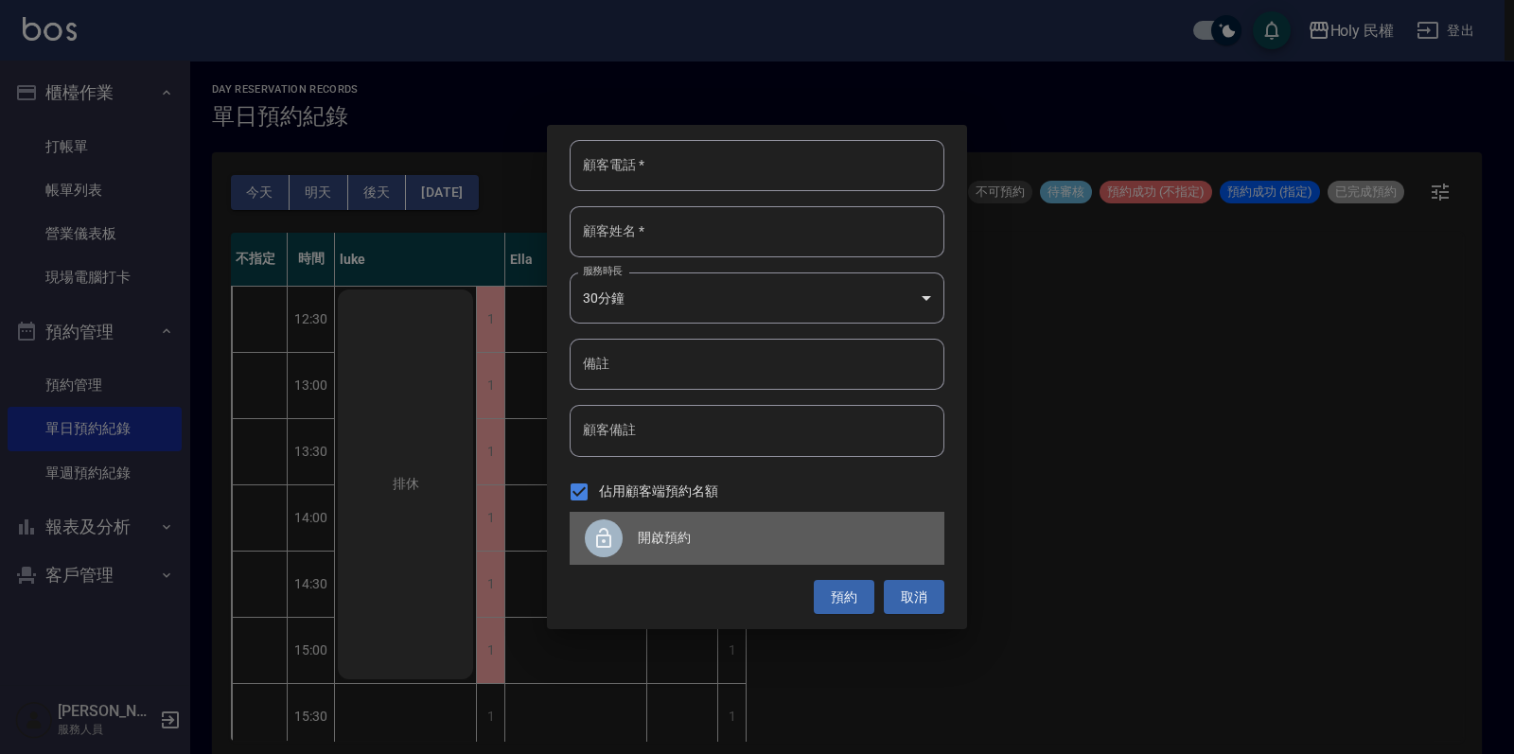
click at [804, 530] on span "開啟預約" at bounding box center [784, 538] width 292 height 20
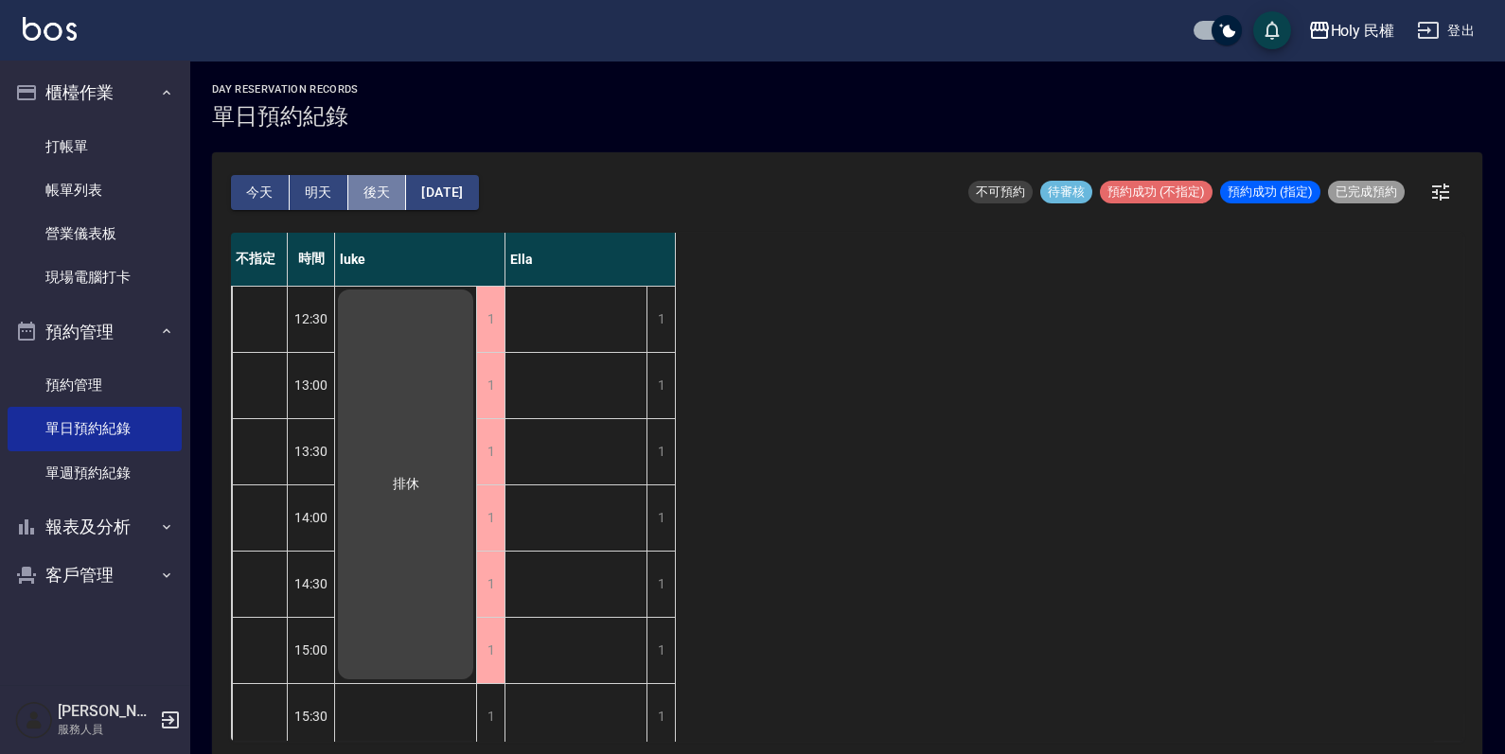
click at [374, 189] on button "後天" at bounding box center [377, 192] width 59 height 35
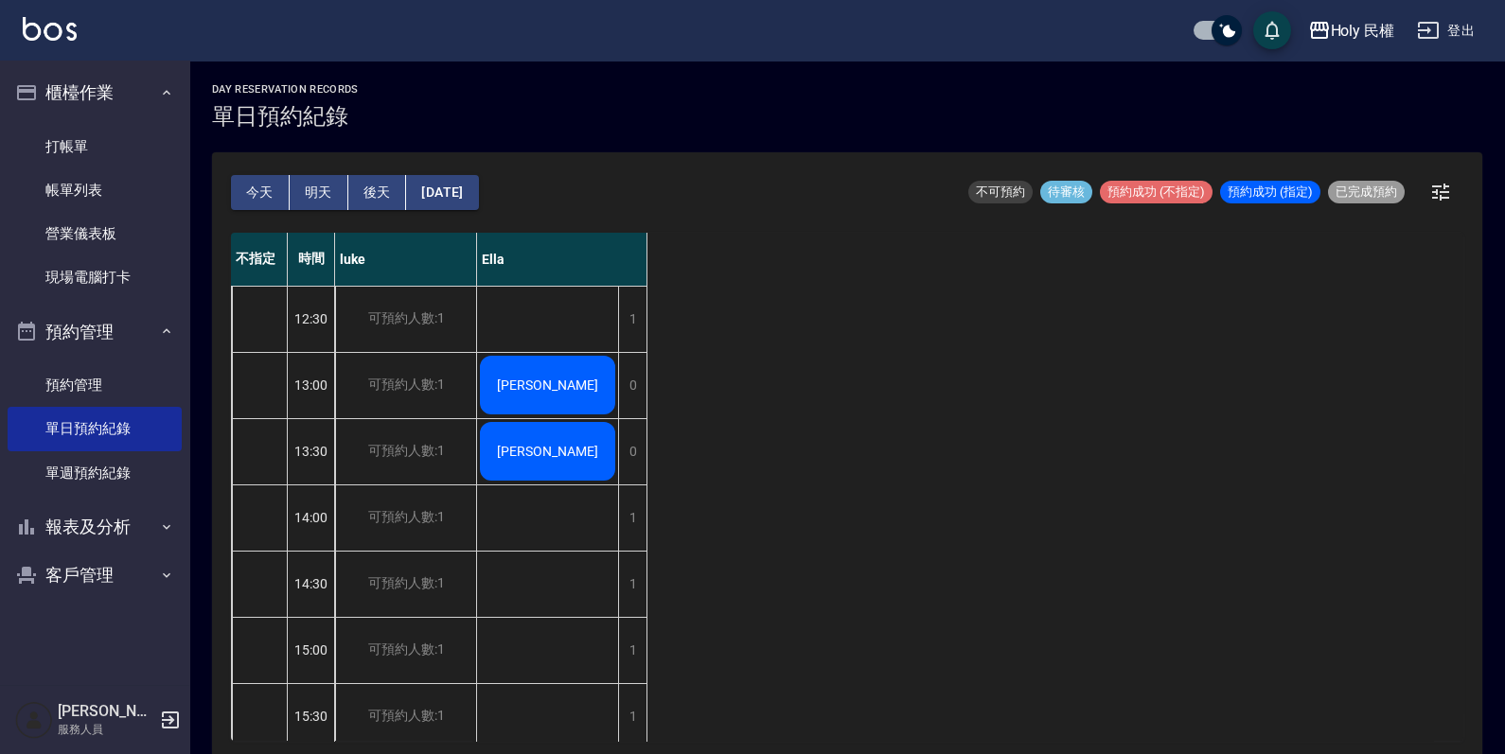
click at [262, 186] on button "今天" at bounding box center [260, 192] width 59 height 35
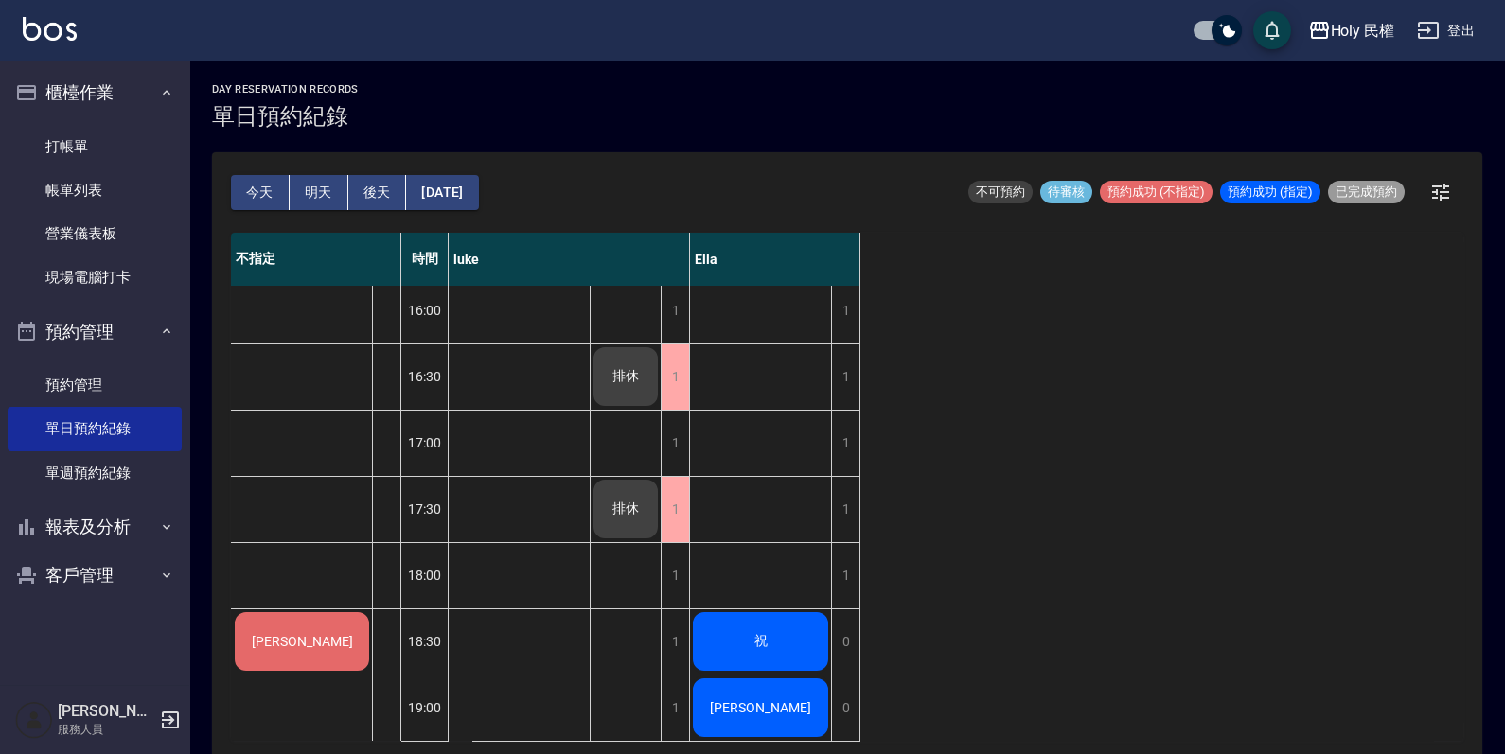
scroll to position [623, 0]
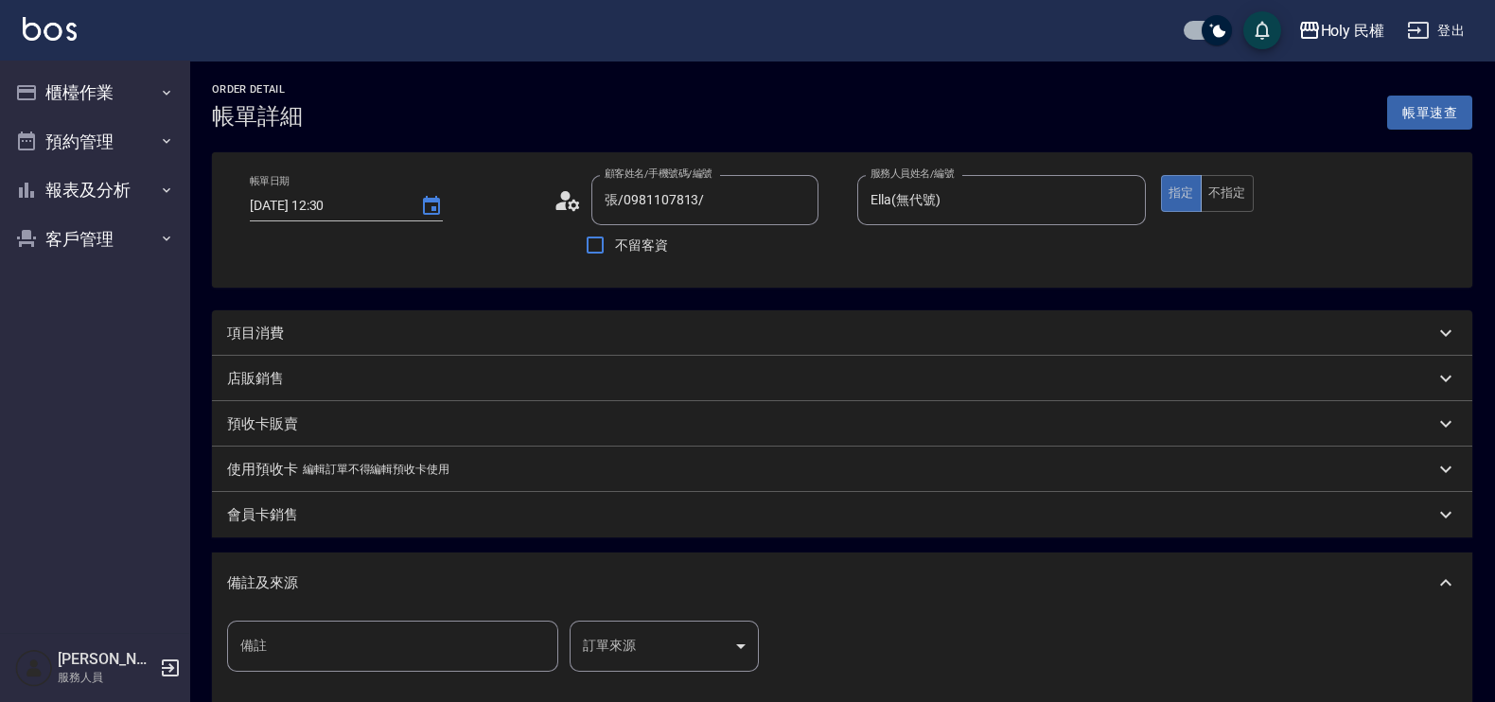
click at [686, 342] on div "項目消費" at bounding box center [831, 334] width 1208 height 20
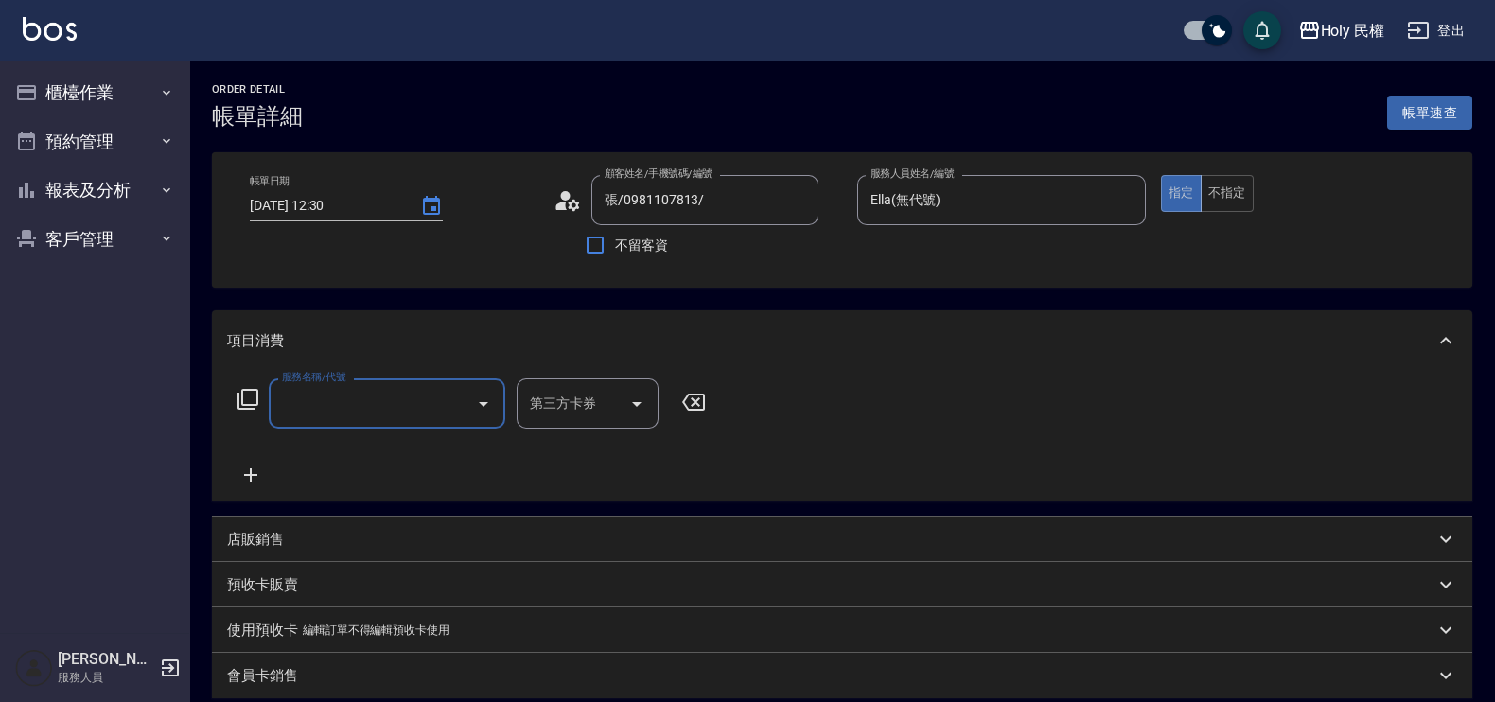
click at [393, 397] on input "服務名稱/代號" at bounding box center [372, 403] width 191 height 33
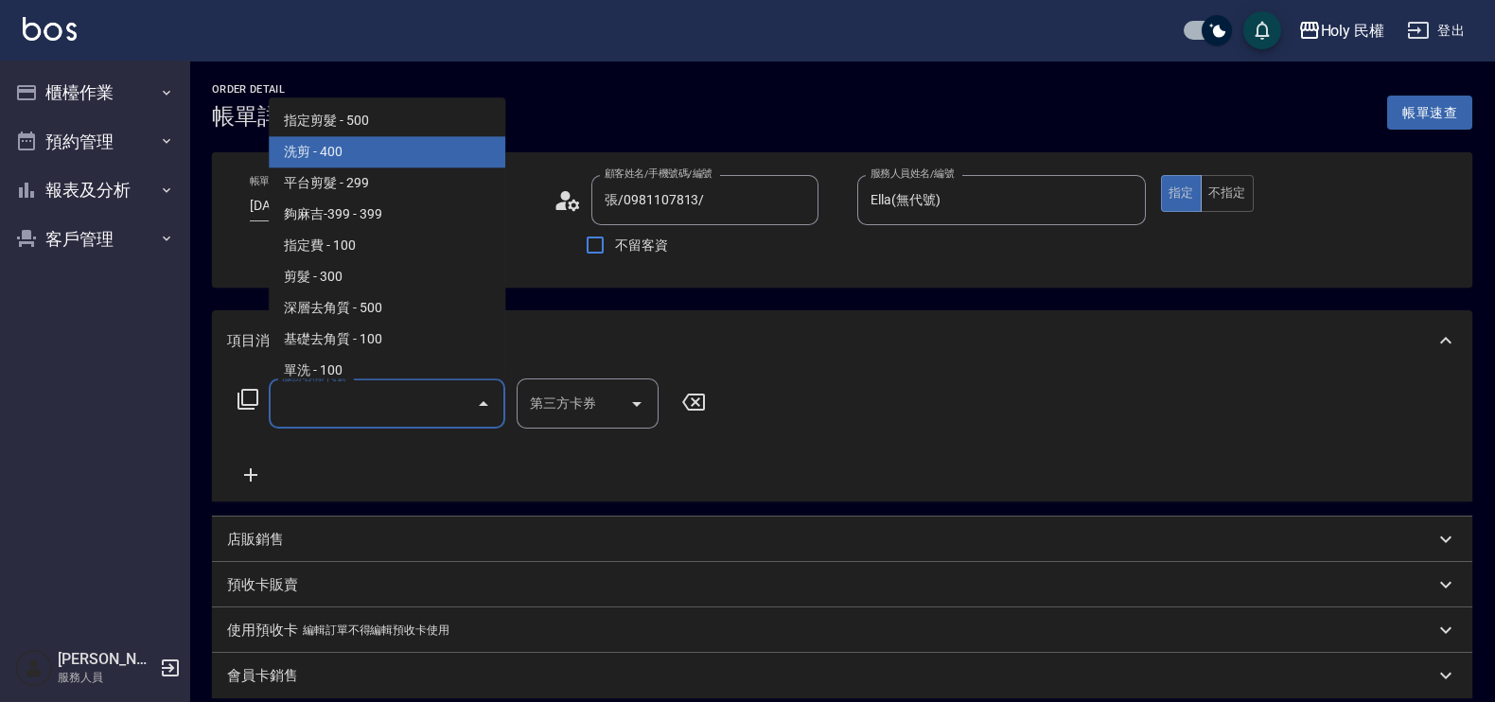
click at [400, 153] on span "洗剪 - 400" at bounding box center [387, 152] width 237 height 31
type input "洗剪(3)"
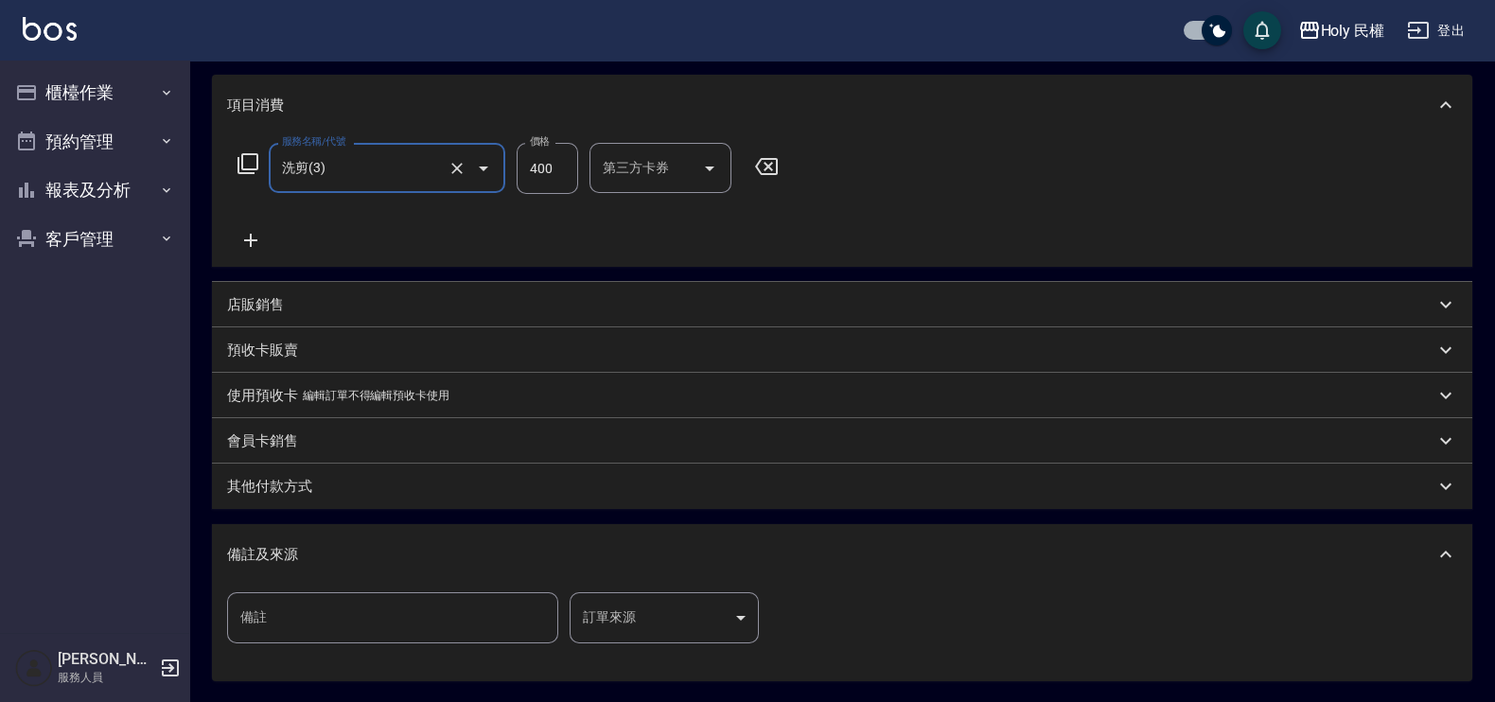
scroll to position [416, 0]
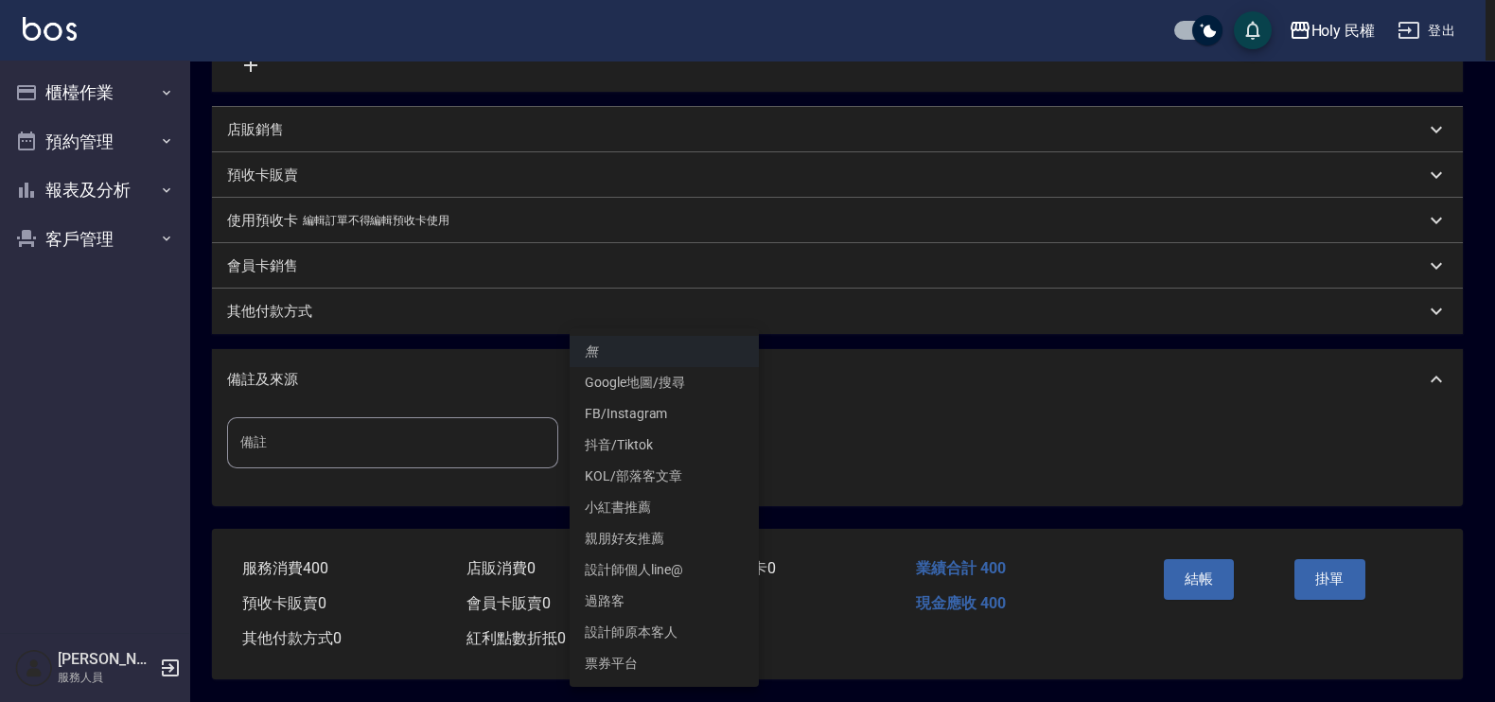
click at [701, 415] on body "Holy 民權 登出 櫃檯作業 打帳單 帳單列表 營業儀表板 現場電腦打卡 預約管理 預約管理 單日預約紀錄 單週預約紀錄 報表及分析 報表目錄 店家日報表 …" at bounding box center [747, 145] width 1495 height 1113
click at [686, 623] on li "設計師原本客人" at bounding box center [664, 632] width 189 height 31
type input "設計師原本客人"
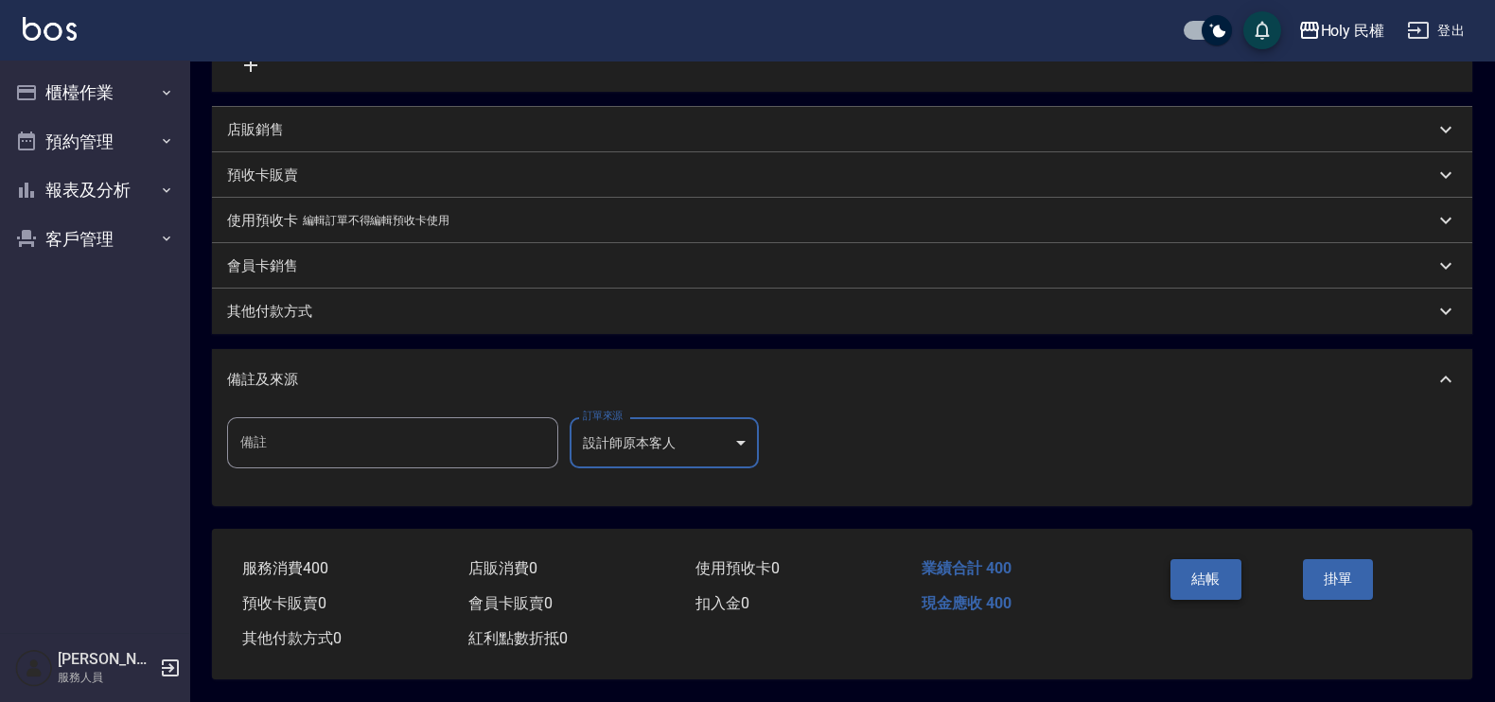
click at [1217, 577] on button "結帳" at bounding box center [1206, 579] width 71 height 40
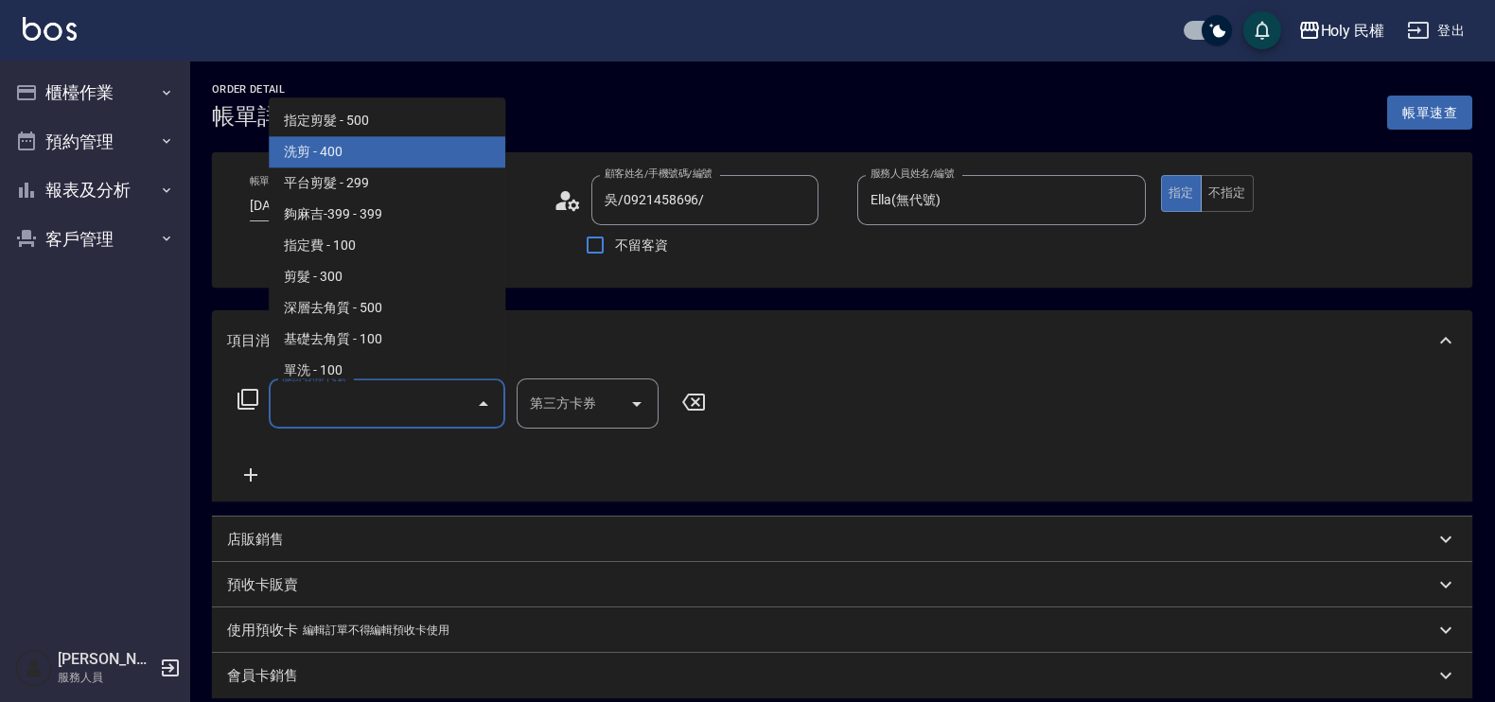
click at [391, 167] on span "洗剪 - 400" at bounding box center [387, 152] width 237 height 31
type input "洗剪(3)"
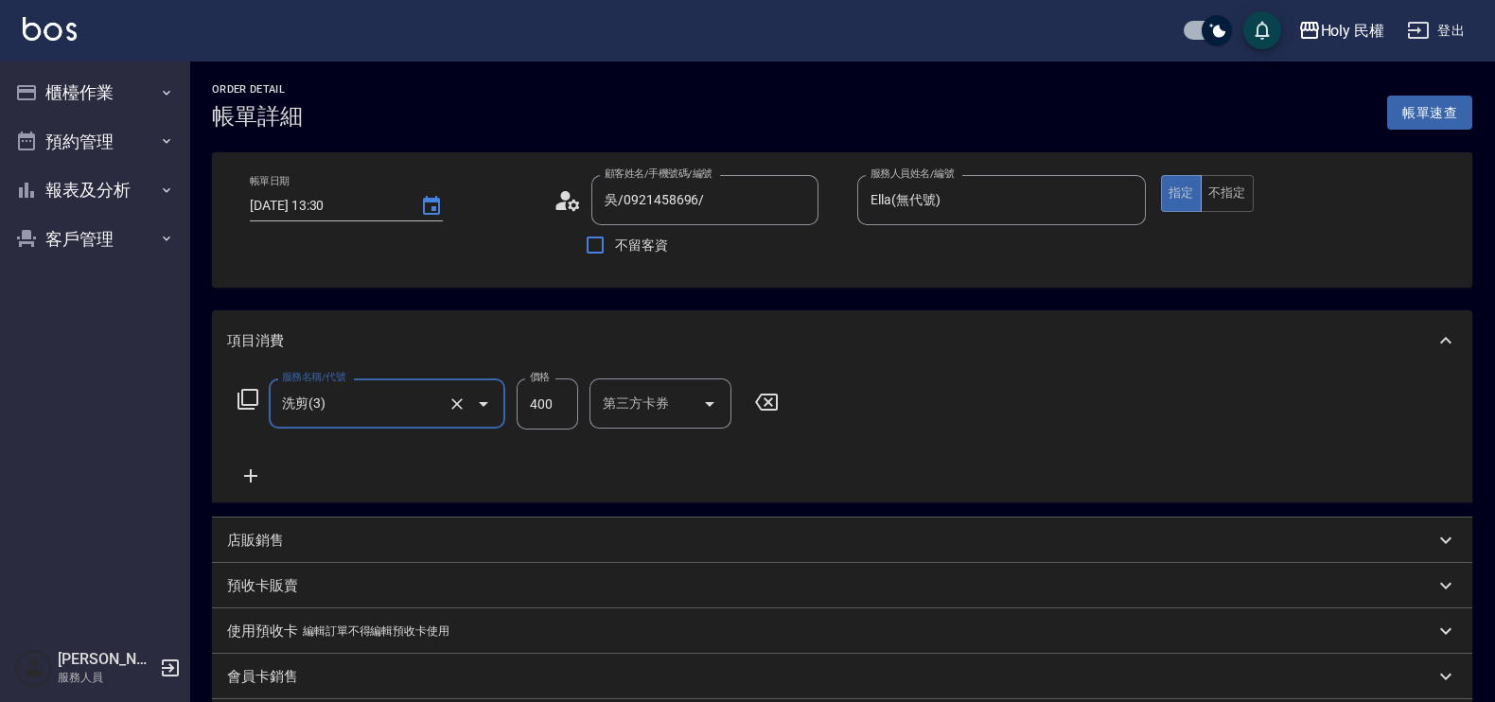
scroll to position [355, 0]
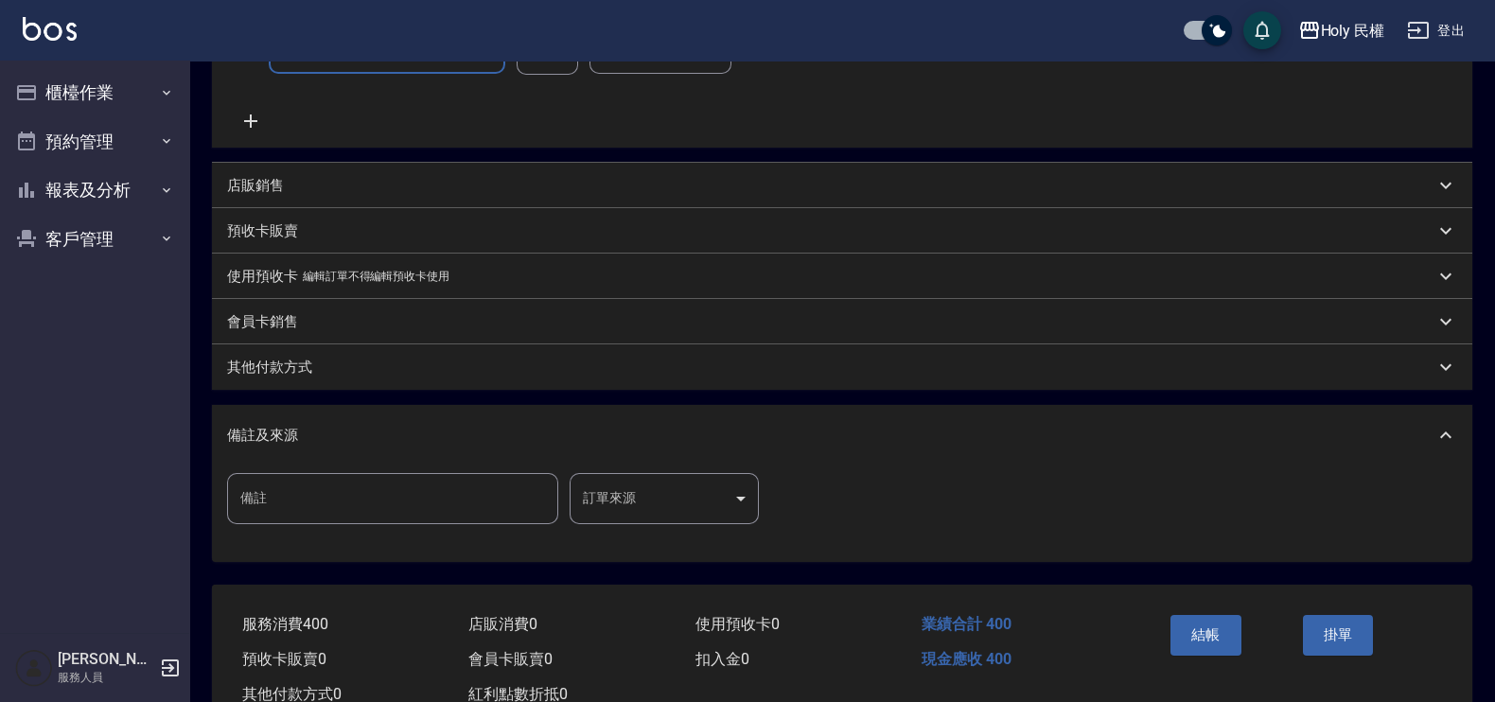
click at [688, 494] on body "Holy 民權 登出 櫃檯作業 打帳單 帳單列表 營業儀表板 現場電腦打卡 預約管理 預約管理 單日預約紀錄 單週預約紀錄 報表及分析 報表目錄 店家日報表 …" at bounding box center [747, 201] width 1495 height 1113
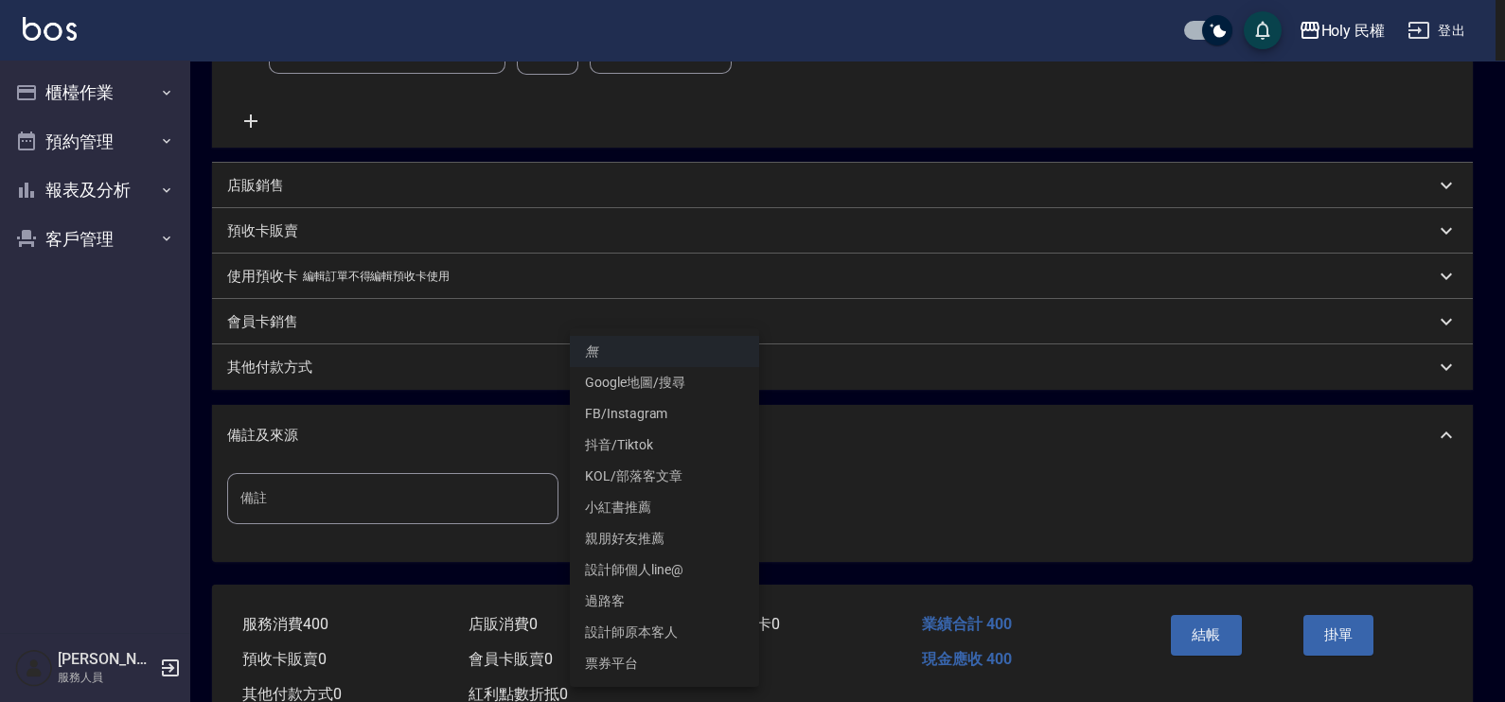
click at [682, 620] on li "設計師原本客人" at bounding box center [664, 632] width 189 height 31
type input "設計師原本客人"
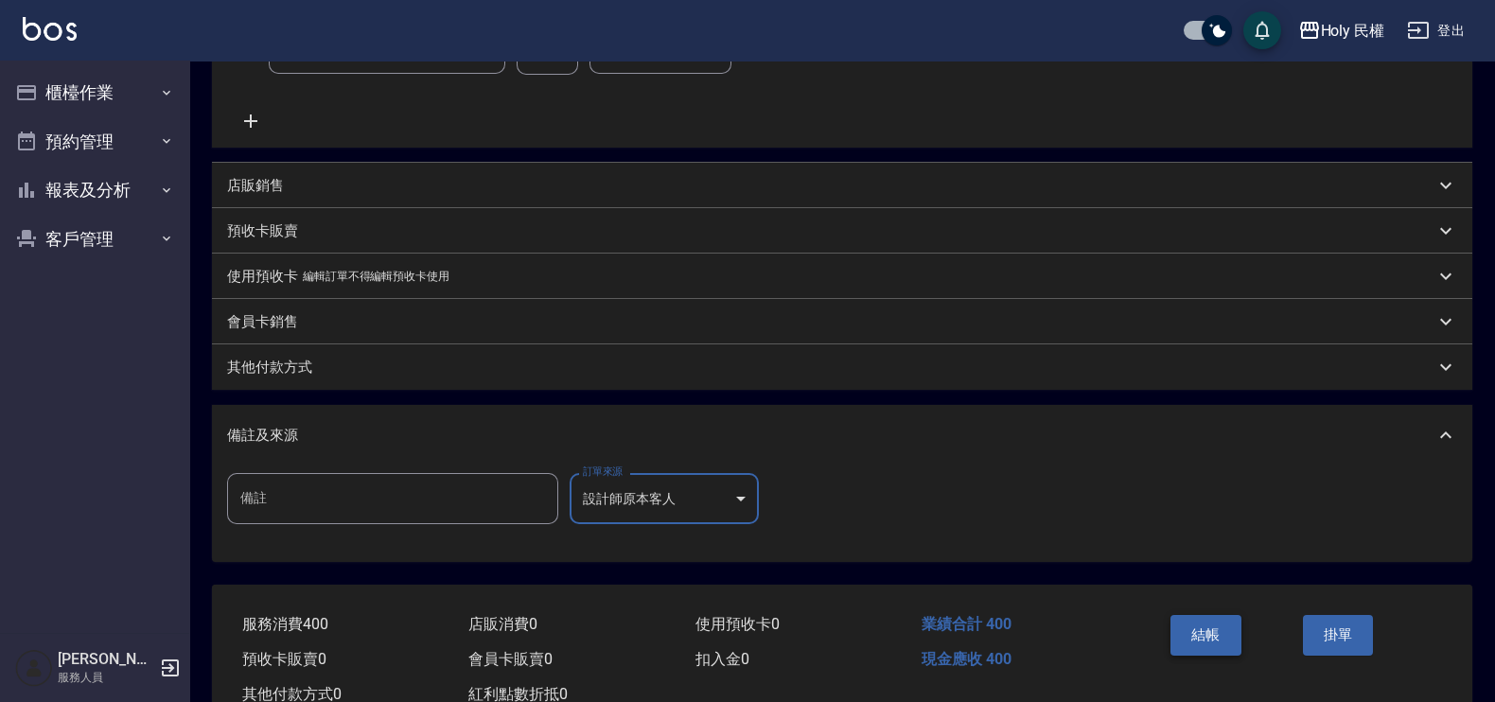
click at [1226, 645] on button "結帳" at bounding box center [1206, 635] width 71 height 40
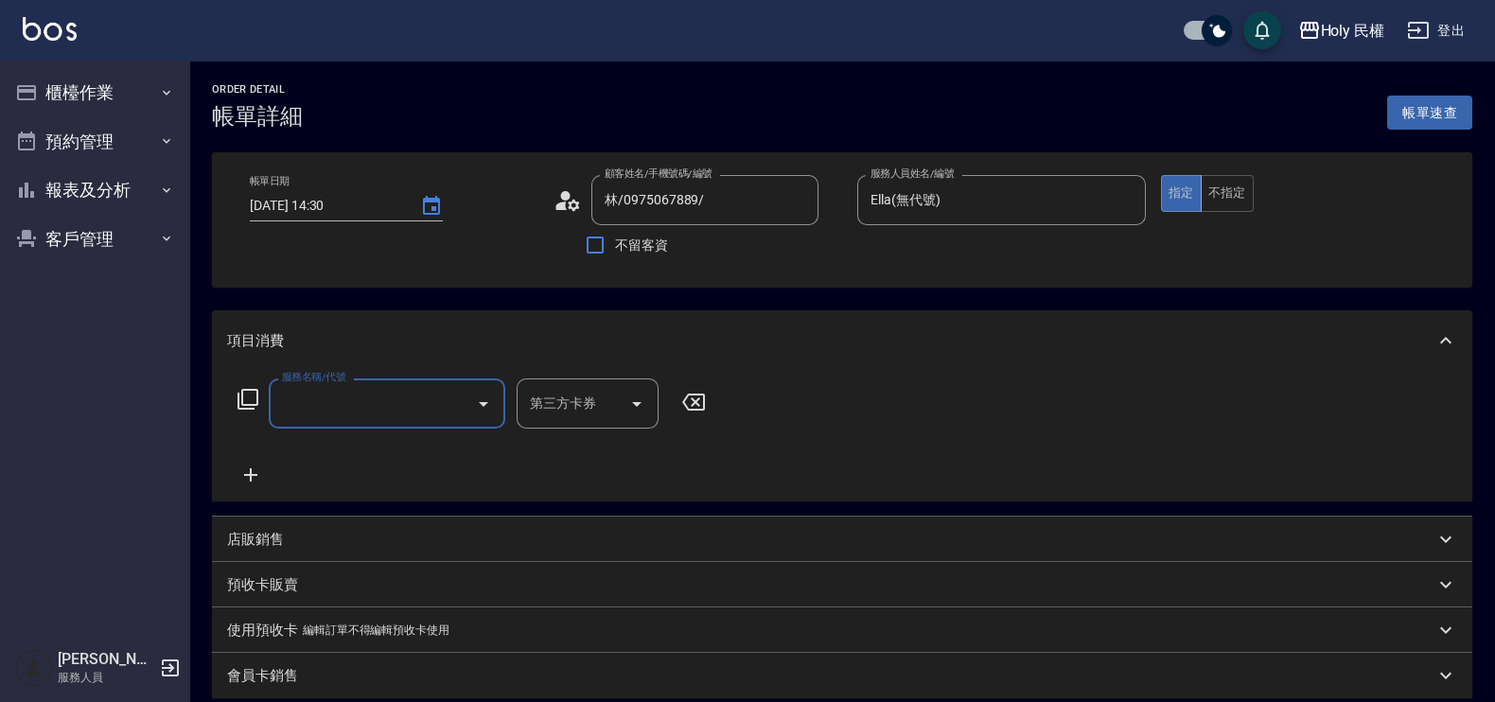
click at [374, 398] on input "服務名稱/代號" at bounding box center [372, 403] width 191 height 33
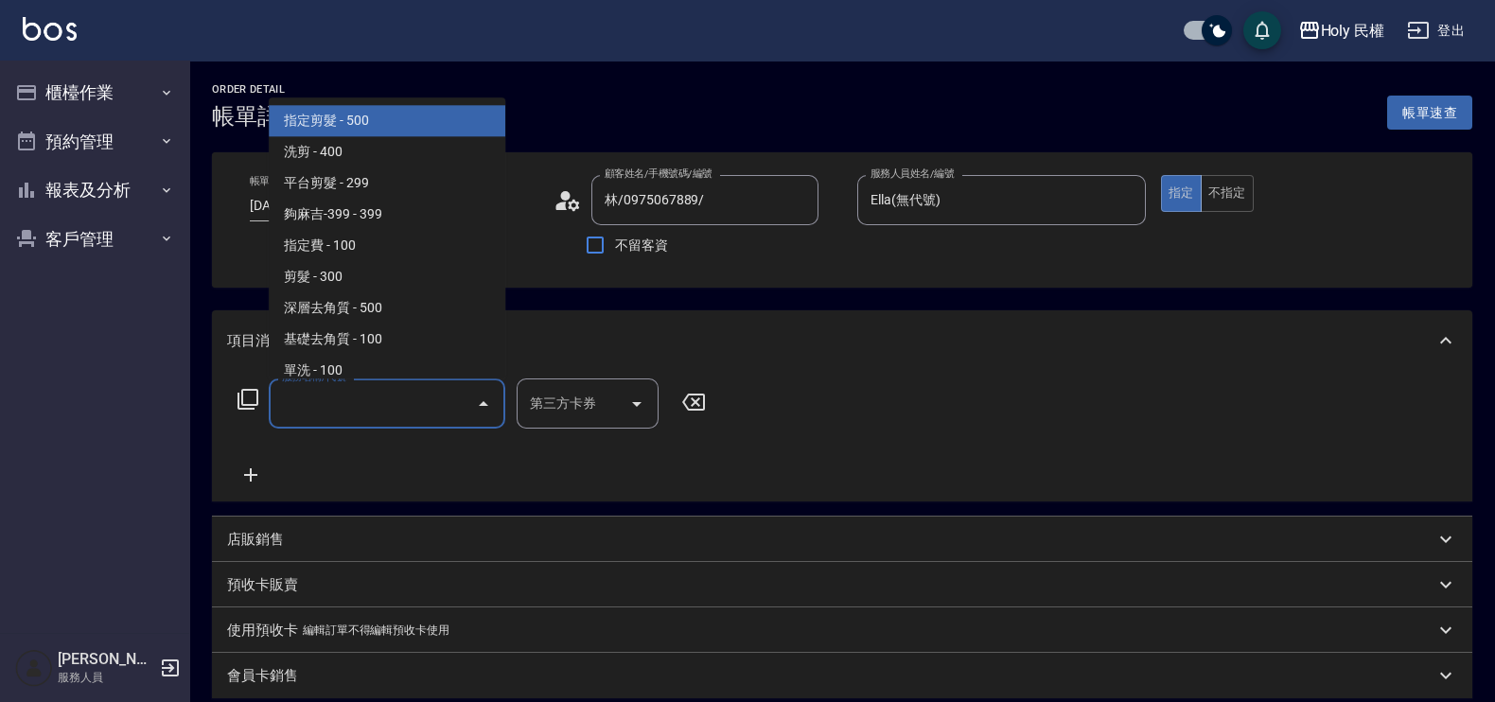
click at [320, 118] on span "指定剪髮 - 500" at bounding box center [387, 121] width 237 height 31
type input "指定剪髮(1)"
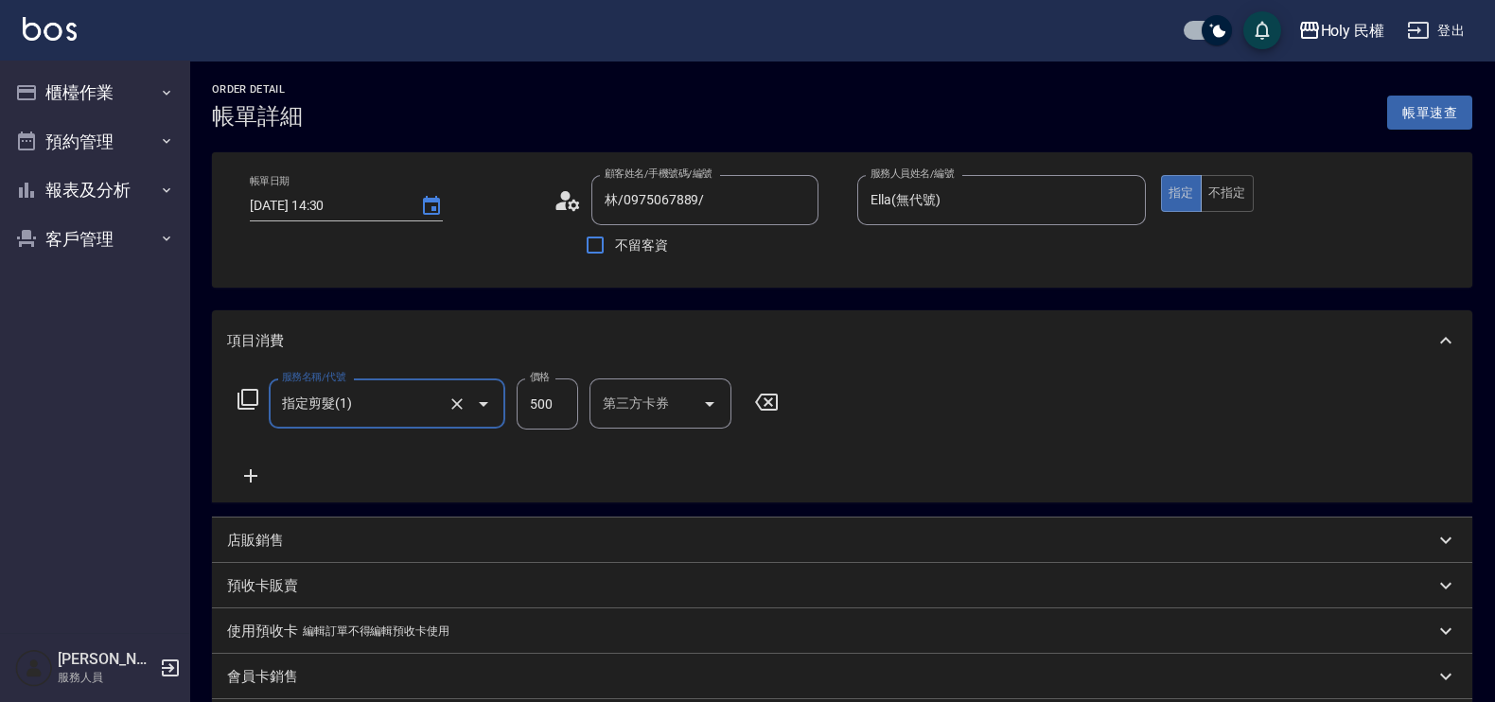
scroll to position [416, 0]
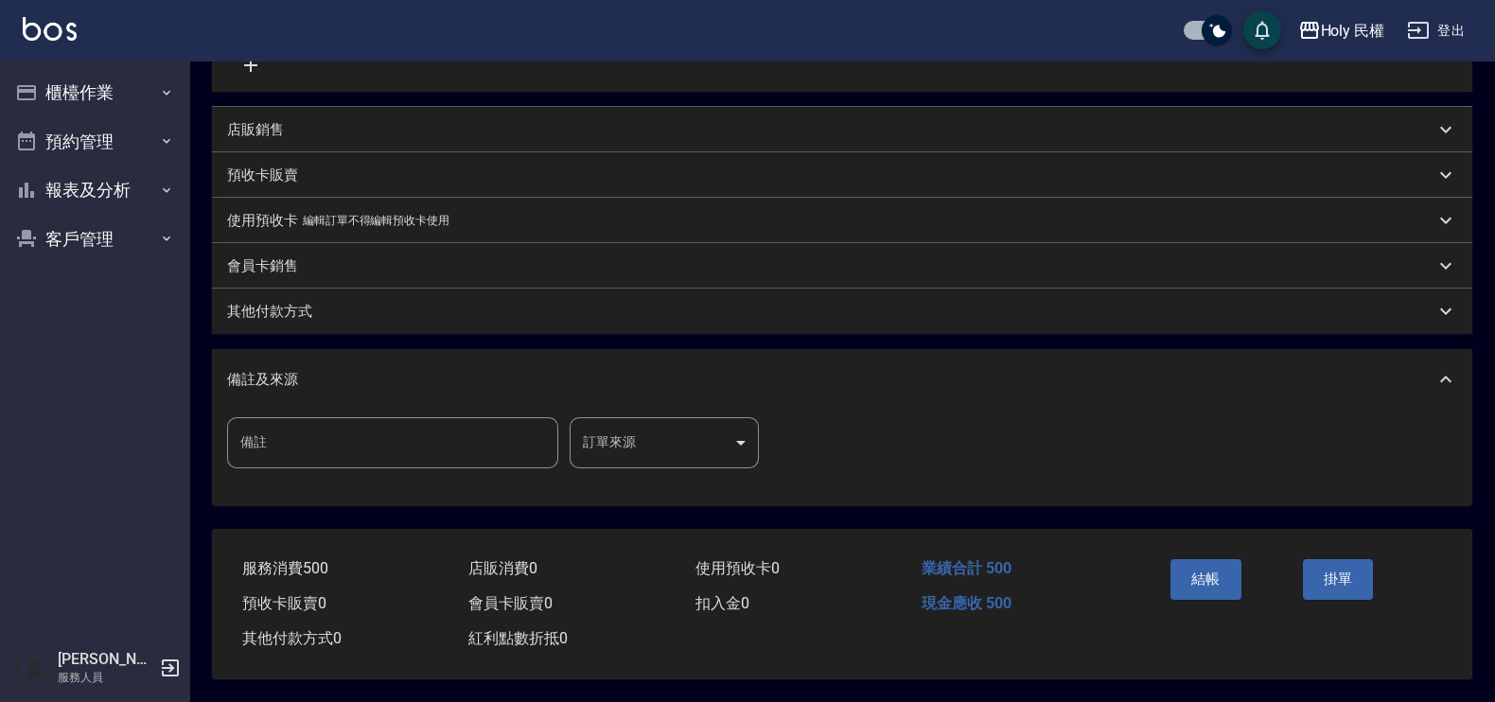
click at [702, 429] on body "Holy 民權 登出 櫃檯作業 打帳單 帳單列表 營業儀表板 現場電腦打卡 預約管理 預約管理 單日預約紀錄 單週預約紀錄 報表及分析 報表目錄 店家日報表 …" at bounding box center [747, 145] width 1495 height 1113
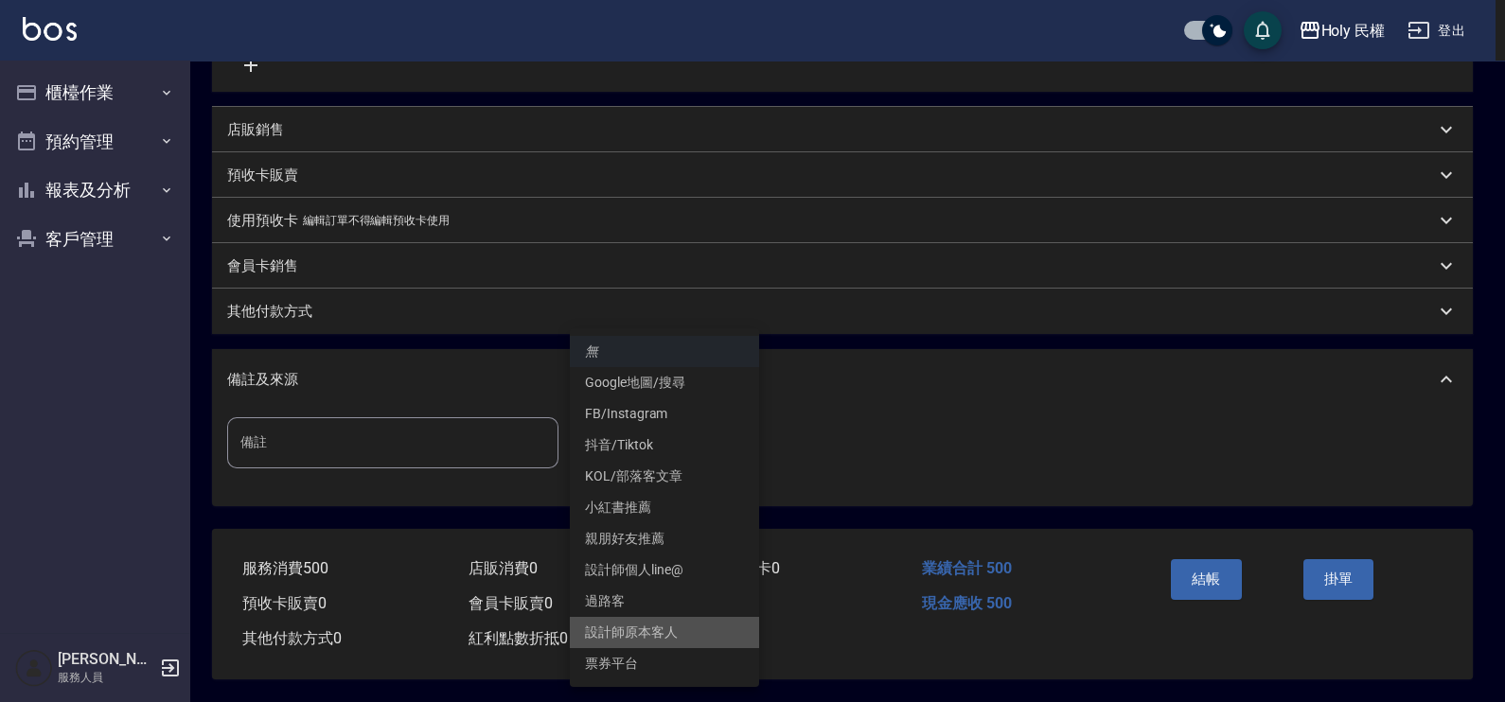
click at [651, 617] on li "設計師原本客人" at bounding box center [664, 632] width 189 height 31
type input "設計師原本客人"
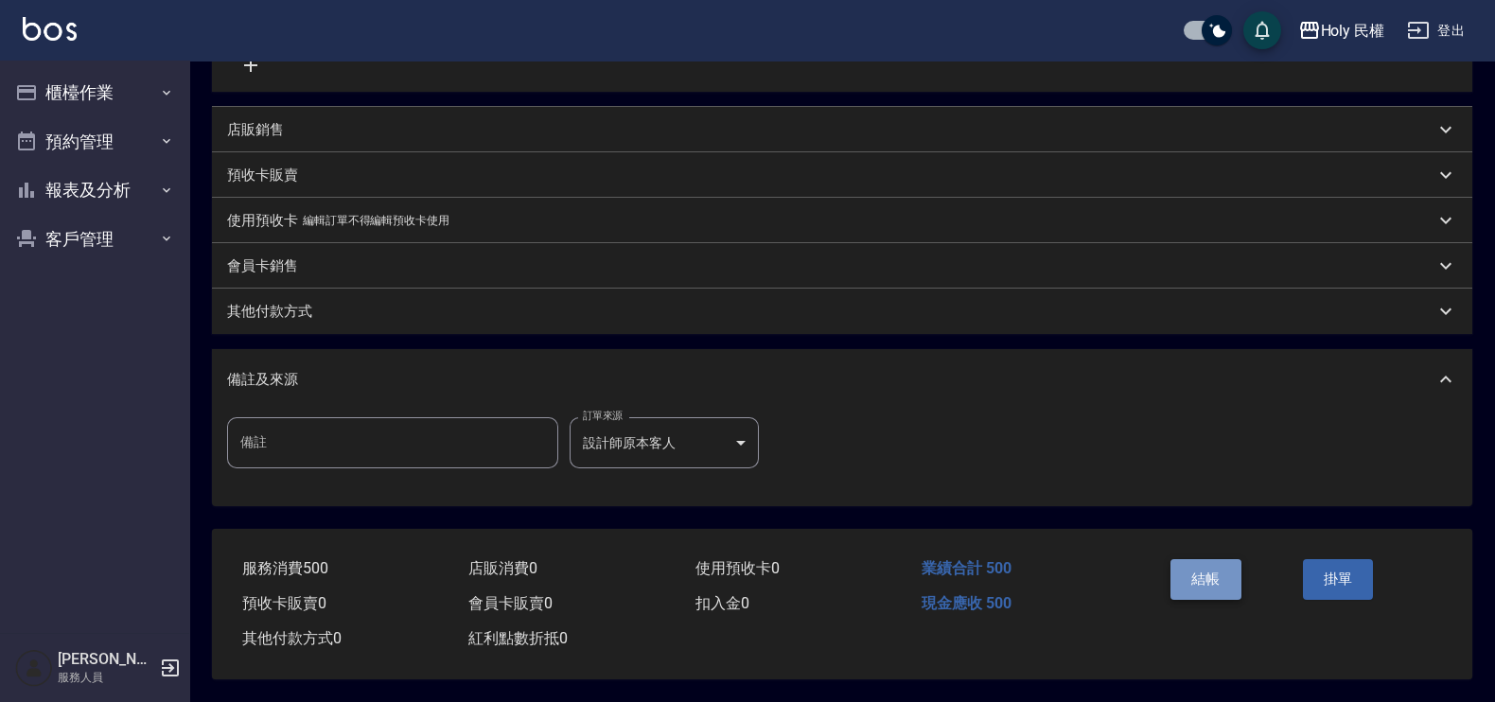
click at [1221, 577] on button "結帳" at bounding box center [1206, 579] width 71 height 40
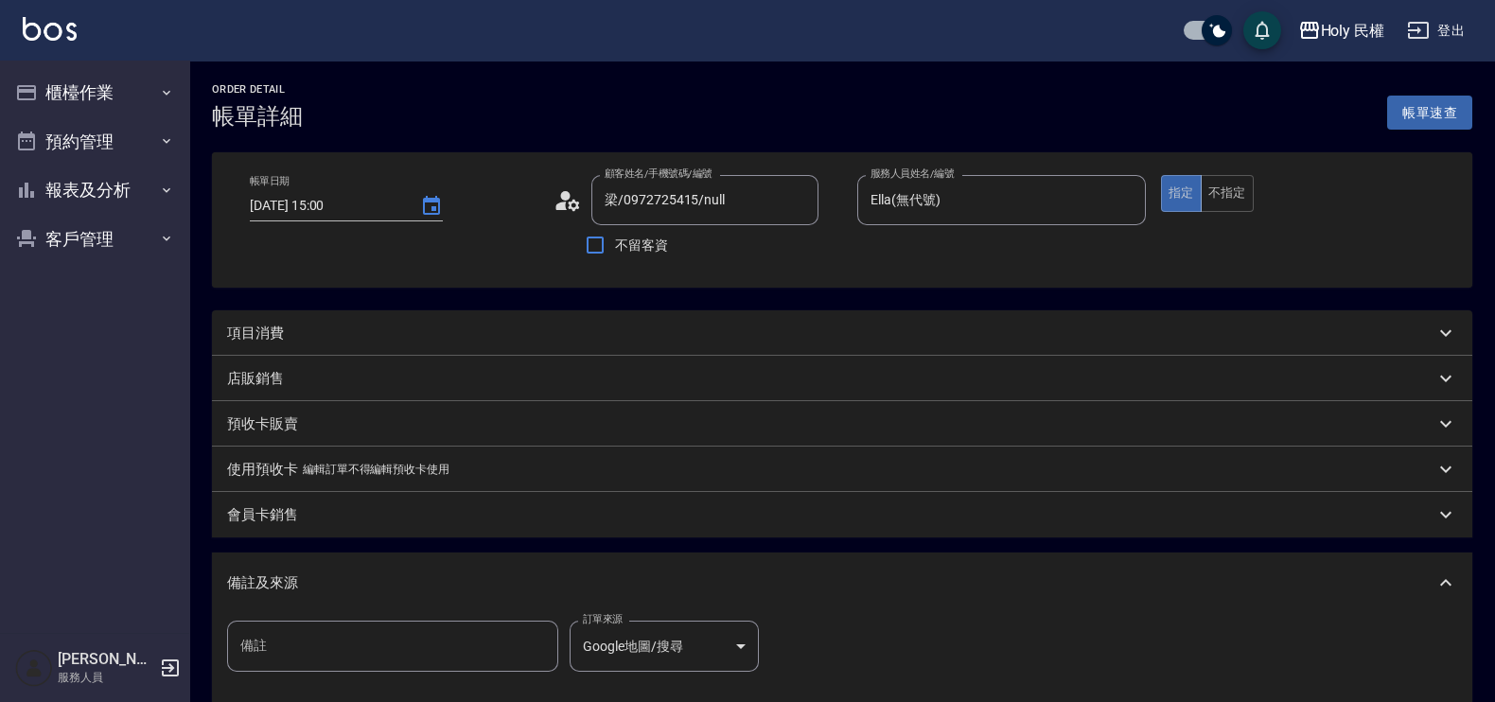
click at [670, 340] on div "項目消費" at bounding box center [831, 334] width 1208 height 20
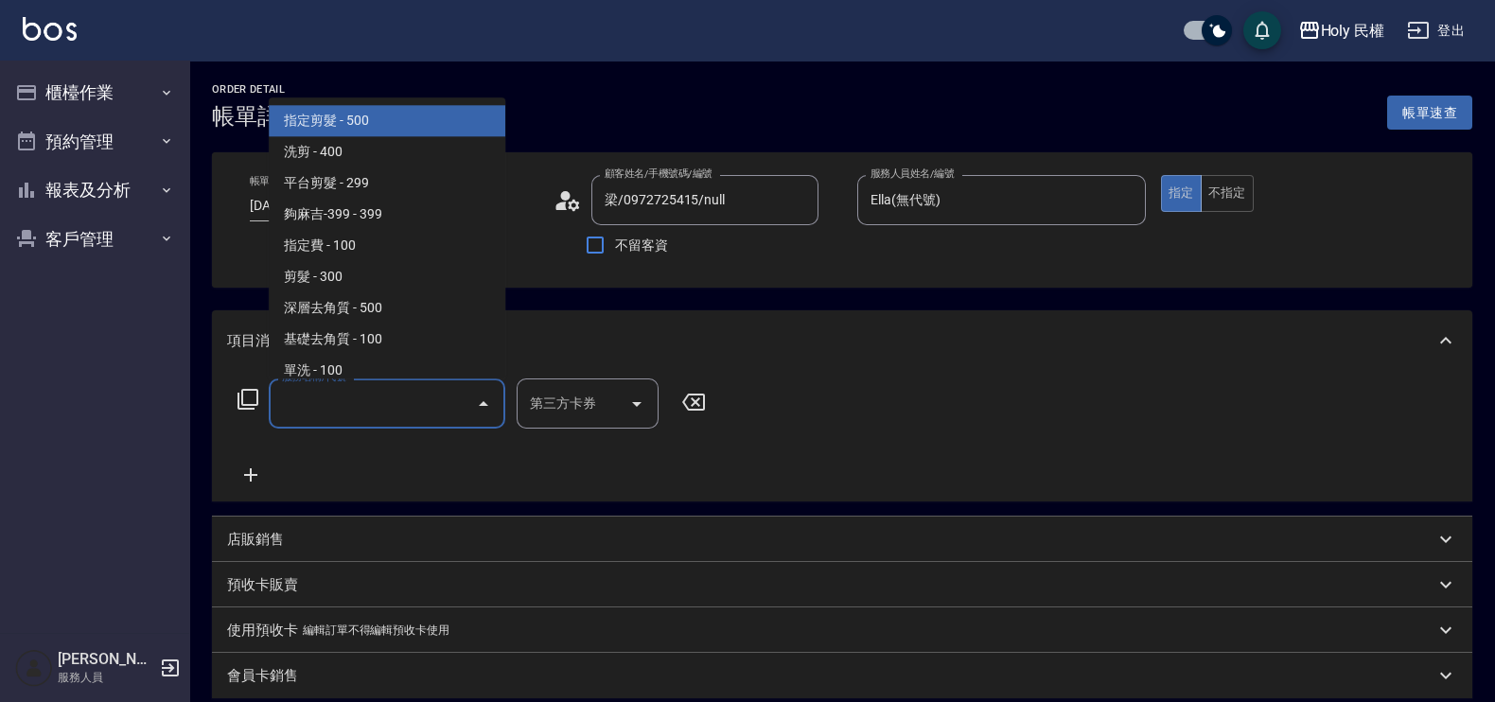
click at [325, 398] on input "服務名稱/代號" at bounding box center [372, 403] width 191 height 33
click at [398, 122] on span "指定剪髮 - 500" at bounding box center [387, 121] width 237 height 31
type input "指定剪髮(1)"
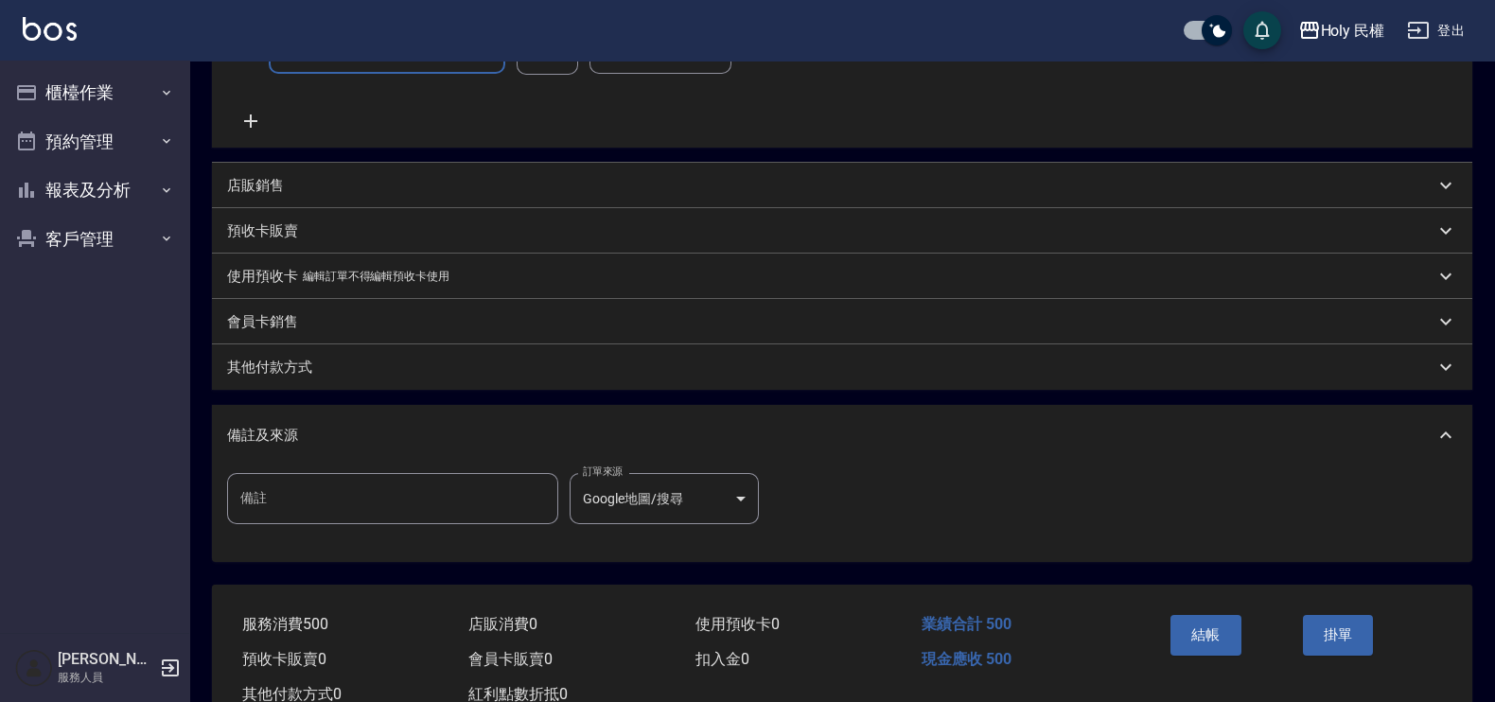
scroll to position [416, 0]
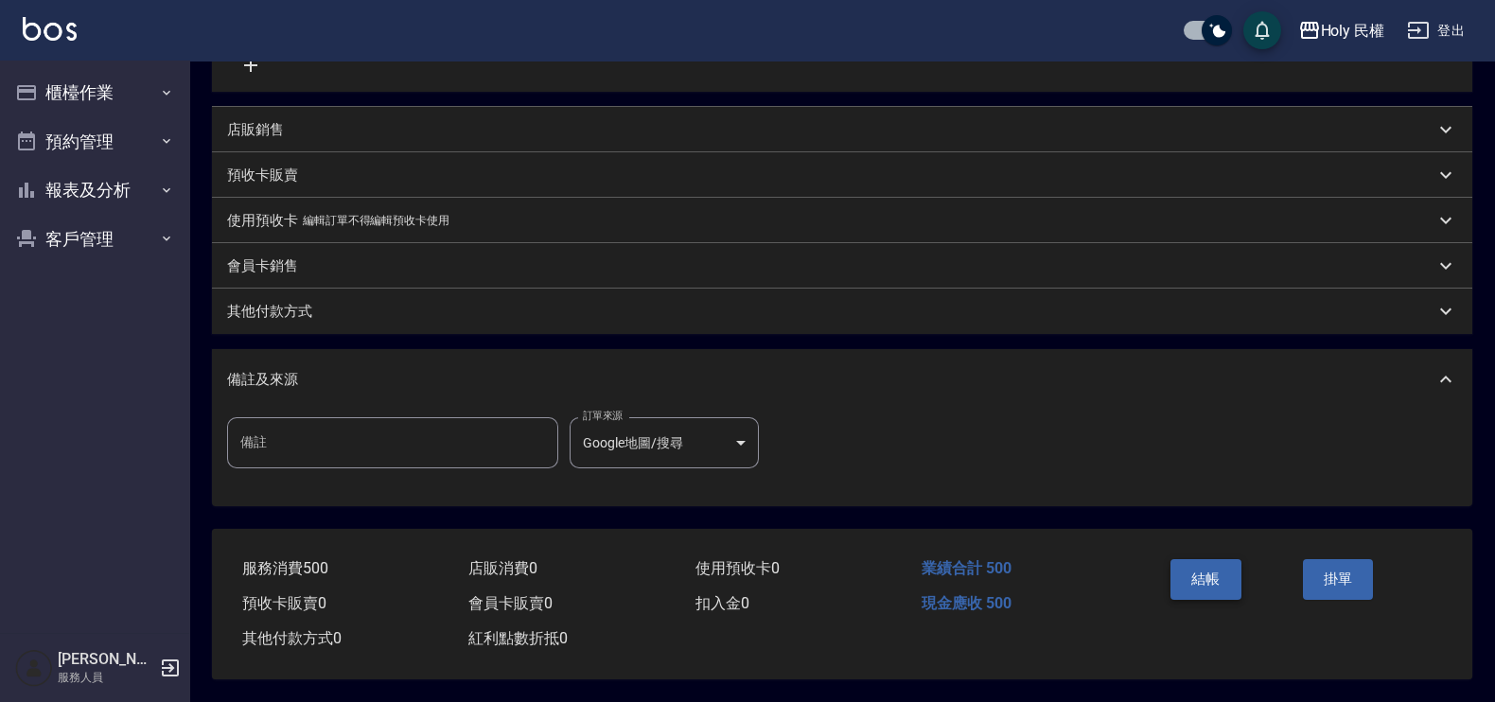
click at [1211, 568] on button "結帳" at bounding box center [1206, 579] width 71 height 40
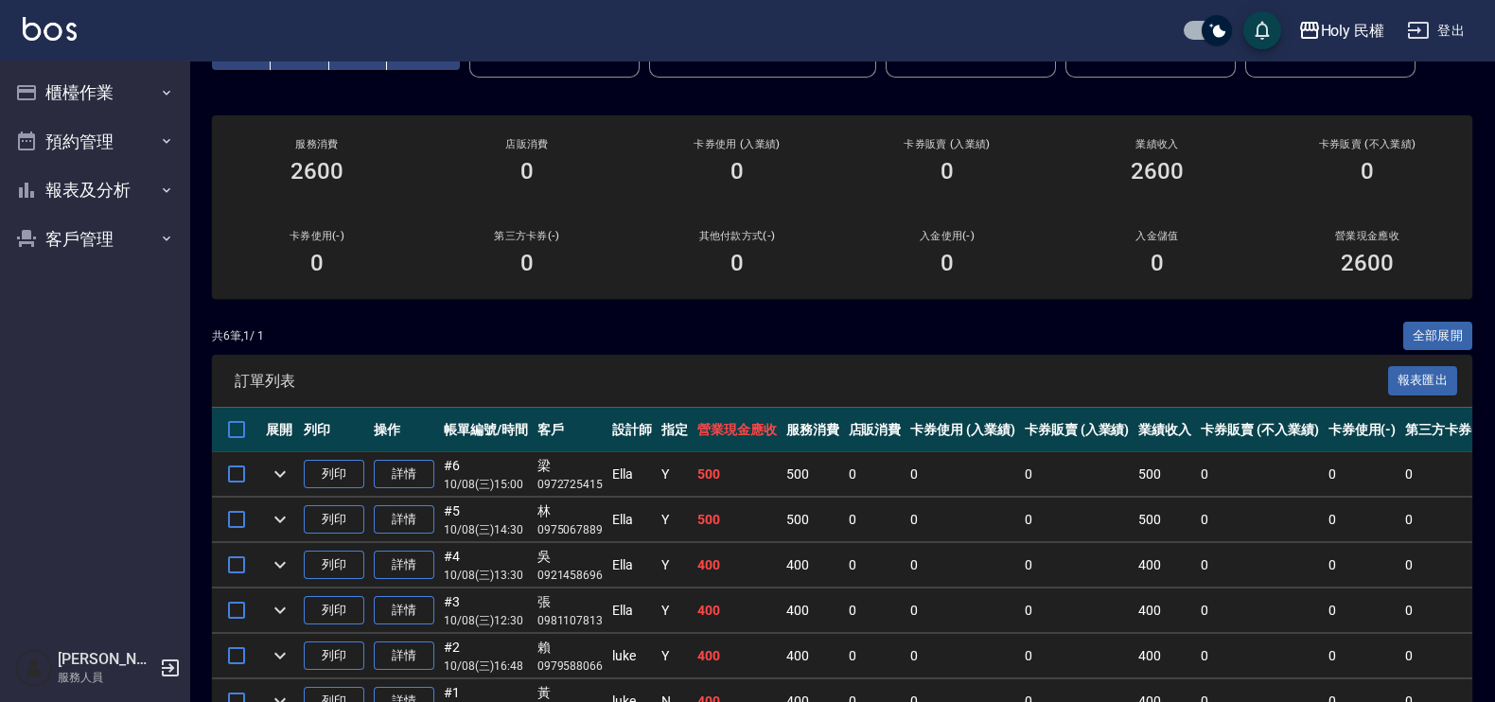
scroll to position [229, 0]
